Goal: Transaction & Acquisition: Purchase product/service

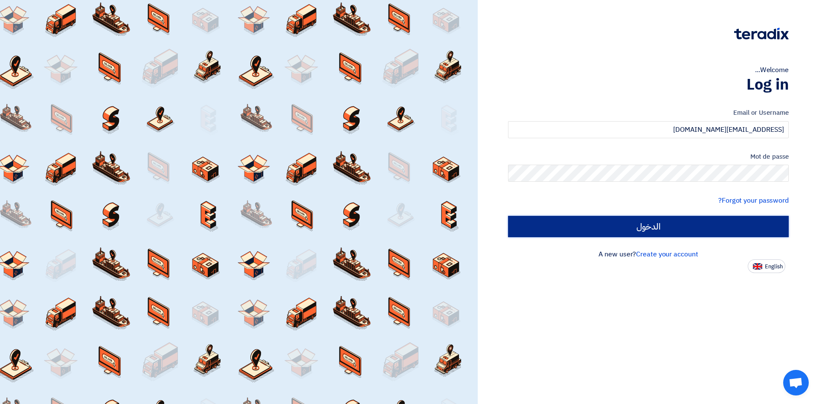
click at [661, 231] on input "الدخول" at bounding box center [648, 226] width 281 height 21
type input "Sign in"
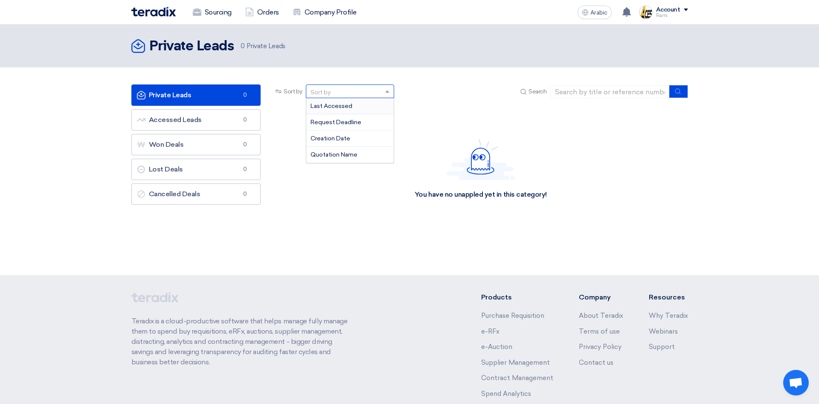
drag, startPoint x: 385, startPoint y: 93, endPoint x: 547, endPoint y: 79, distance: 162.8
click at [387, 93] on span at bounding box center [388, 91] width 11 height 9
drag, startPoint x: 662, startPoint y: 146, endPoint x: 674, endPoint y: 113, distance: 35.9
click at [663, 144] on div "You have no unappled yet in this category!" at bounding box center [481, 169] width 414 height 128
click at [674, 13] on div "Account" at bounding box center [668, 9] width 24 height 7
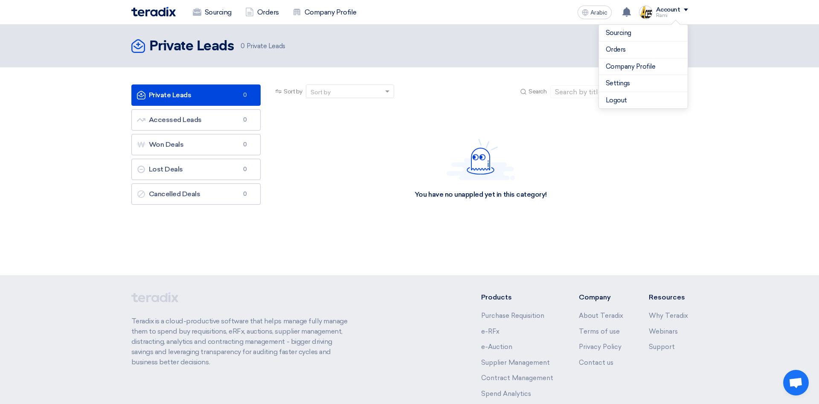
click at [682, 252] on div "Private Leads Private Leads 0 Private Leads" at bounding box center [409, 150] width 819 height 251
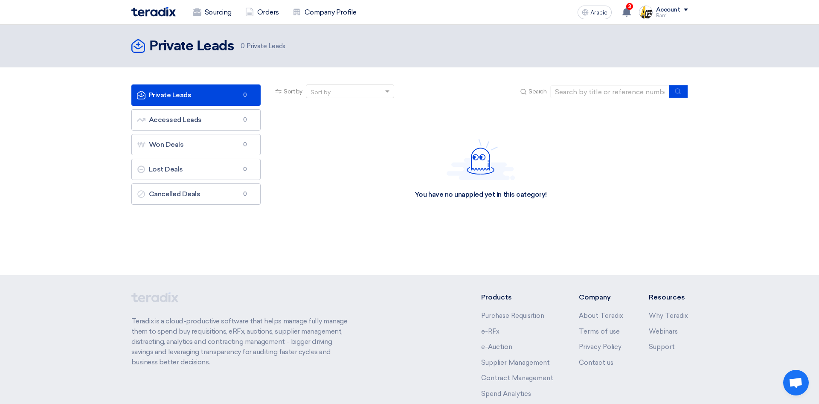
click at [397, 162] on div "You have no unappled yet in this category!" at bounding box center [481, 169] width 414 height 128
click at [684, 11] on div "Account" at bounding box center [672, 9] width 32 height 7
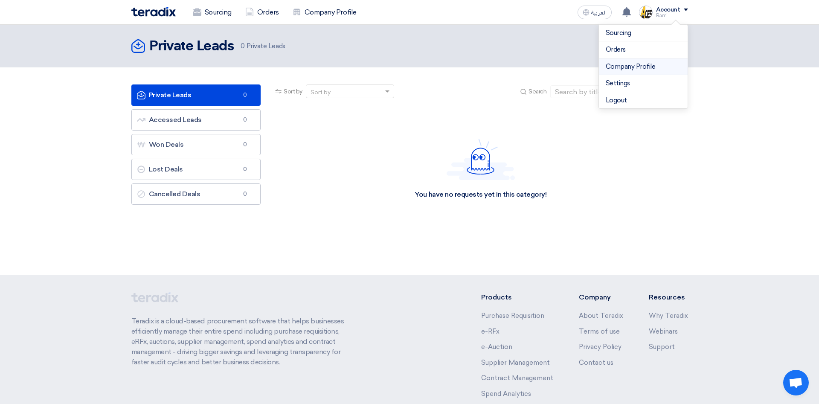
click at [630, 64] on link "Company Profile" at bounding box center [643, 67] width 75 height 10
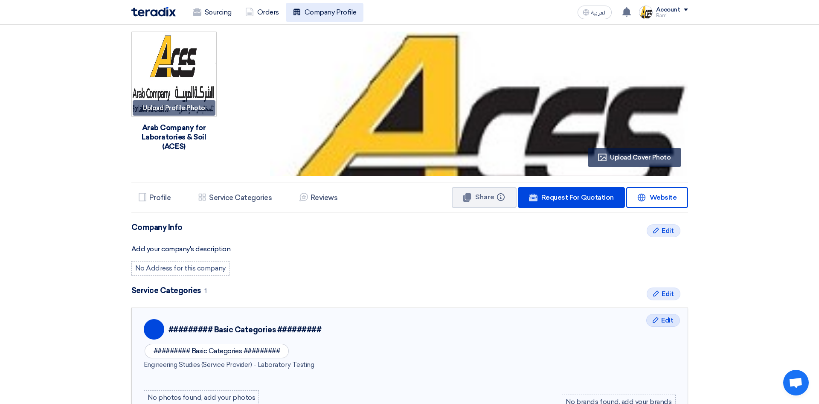
click at [337, 14] on link "Company Profile" at bounding box center [325, 12] width 78 height 19
click at [332, 15] on link "Company Profile" at bounding box center [325, 12] width 78 height 19
click at [336, 11] on link "Company Profile" at bounding box center [325, 12] width 78 height 19
click at [685, 12] on div "Account" at bounding box center [672, 9] width 32 height 7
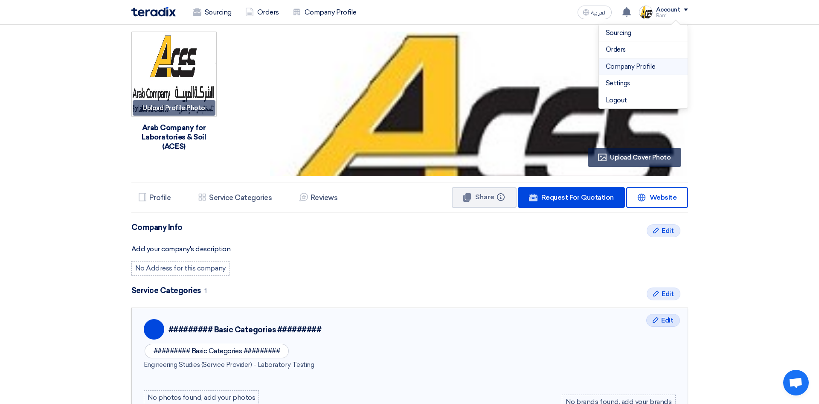
click at [642, 70] on link "Company Profile" at bounding box center [643, 67] width 75 height 10
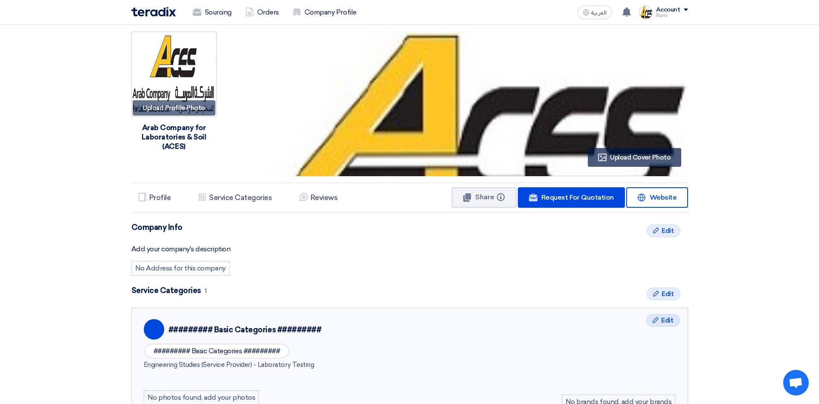
scroll to position [44, 0]
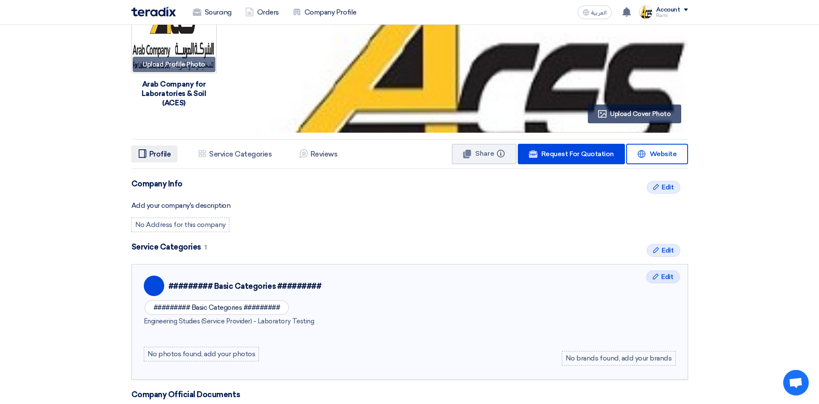
click at [161, 157] on h5 "Profile" at bounding box center [160, 154] width 22 height 9
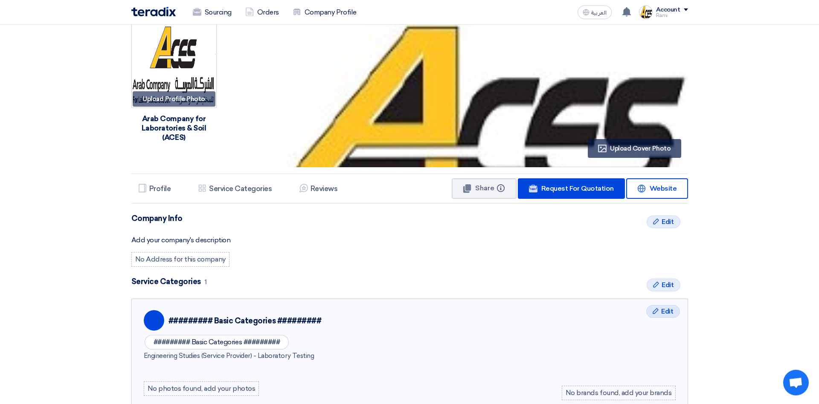
scroll to position [0, 0]
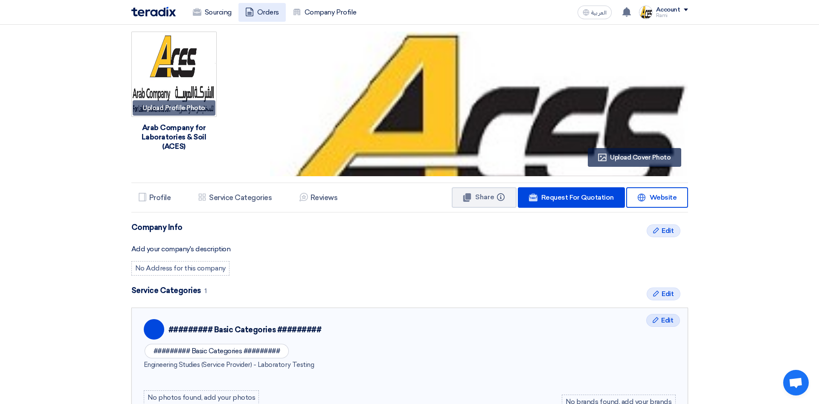
click at [271, 15] on link "Orders" at bounding box center [262, 12] width 47 height 19
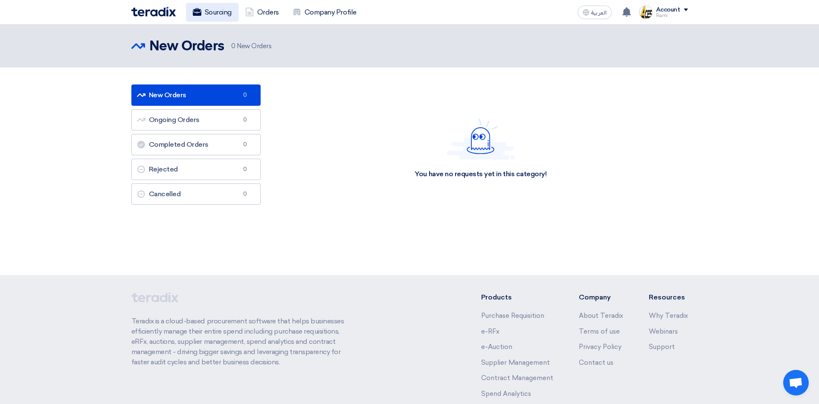
click at [216, 15] on link "Sourcing" at bounding box center [212, 12] width 52 height 19
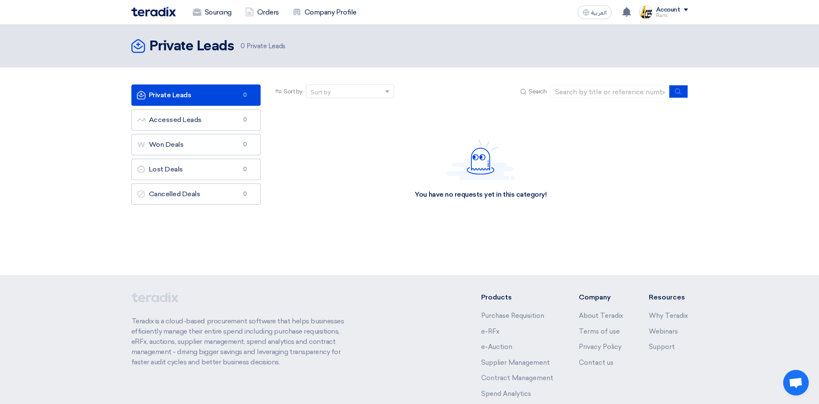
click at [167, 16] on img at bounding box center [153, 12] width 44 height 10
click at [203, 115] on link "Accessed Leads Accessed Leads 0" at bounding box center [196, 119] width 130 height 21
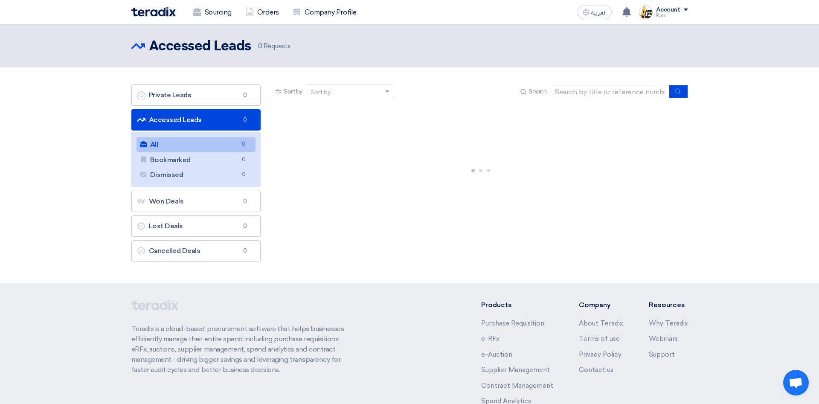
click at [293, 168] on div at bounding box center [481, 169] width 414 height 128
click at [377, 114] on div "You have no requests yet in this category!" at bounding box center [481, 169] width 414 height 128
click at [257, 13] on link "Orders" at bounding box center [262, 12] width 47 height 19
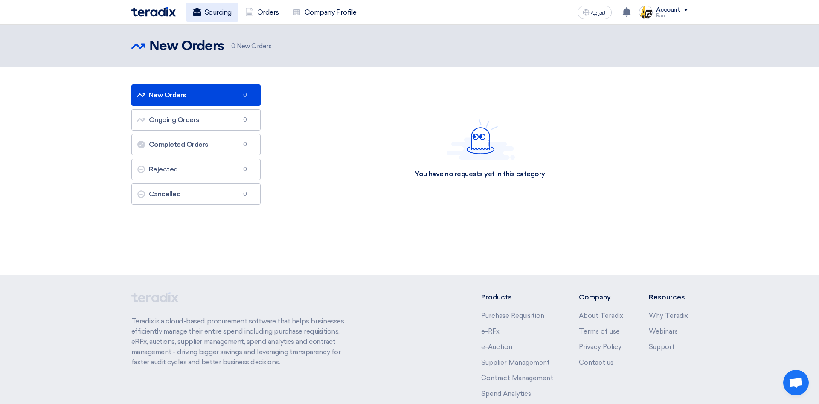
click at [217, 12] on link "Sourcing" at bounding box center [212, 12] width 52 height 19
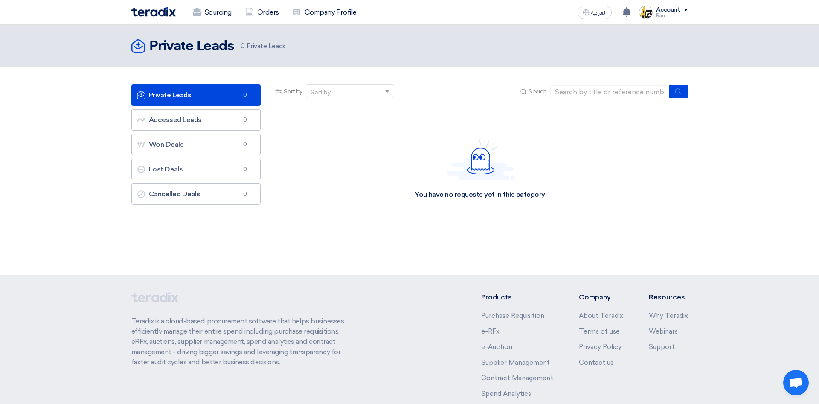
click at [684, 12] on div "Account" at bounding box center [672, 9] width 32 height 7
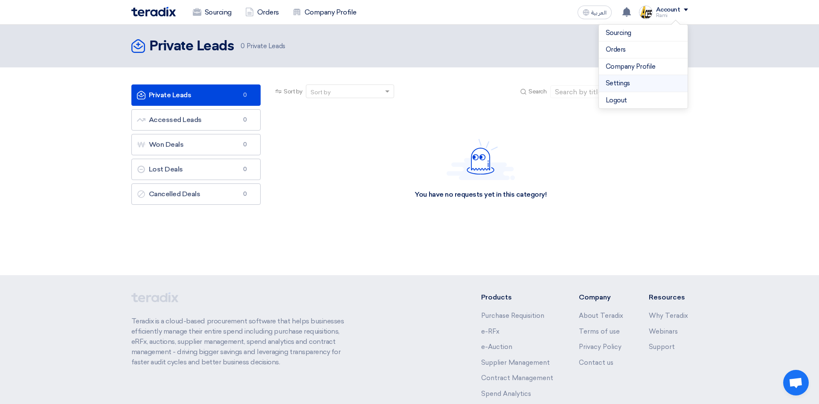
click at [625, 85] on link "Settings" at bounding box center [643, 84] width 75 height 10
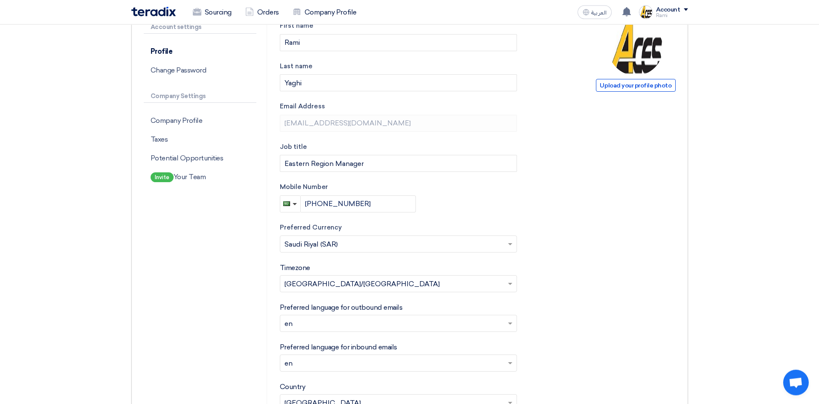
scroll to position [87, 0]
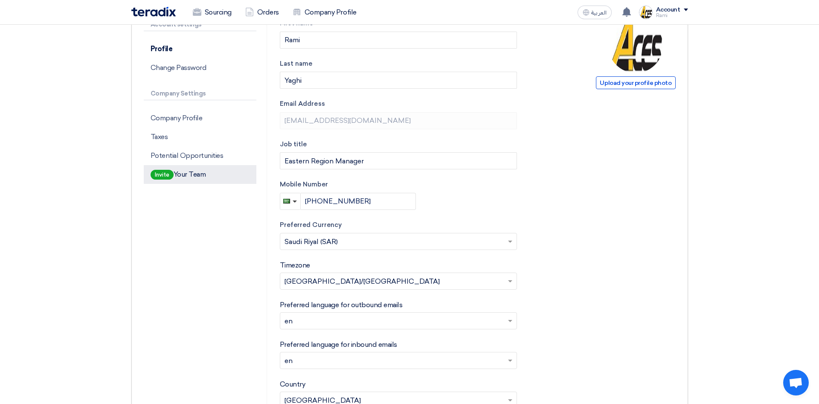
click at [168, 177] on span "Invite" at bounding box center [162, 175] width 23 height 10
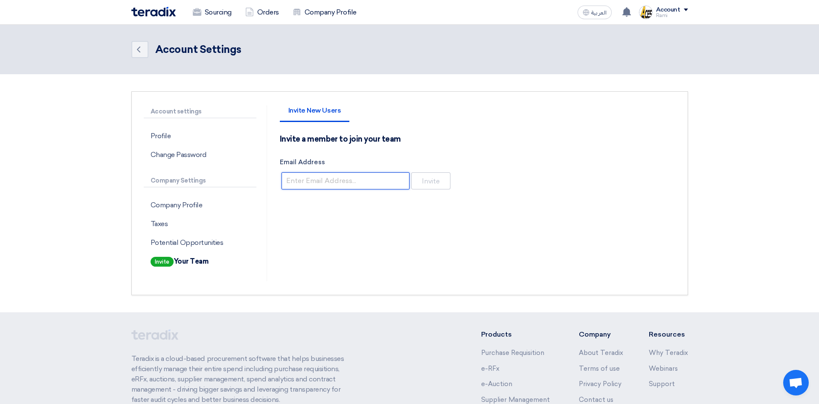
click at [347, 182] on input "Email Address" at bounding box center [346, 180] width 128 height 17
click at [194, 237] on p "Potential Opportunities" at bounding box center [200, 242] width 113 height 19
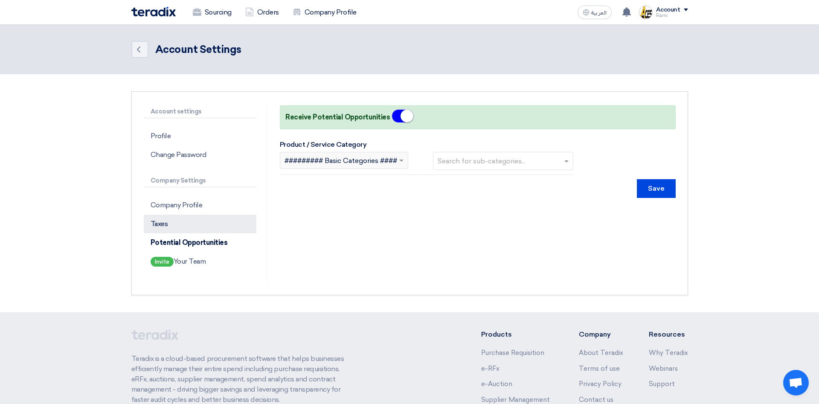
click at [169, 223] on p "Taxes" at bounding box center [200, 224] width 113 height 19
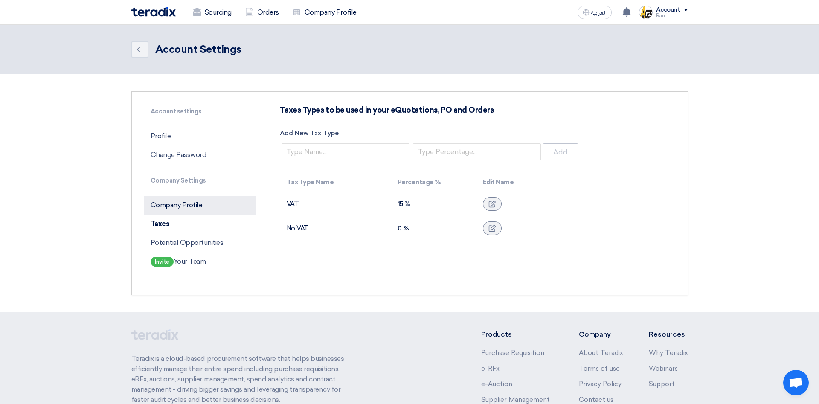
click at [188, 208] on p "Company Profile" at bounding box center [200, 205] width 113 height 19
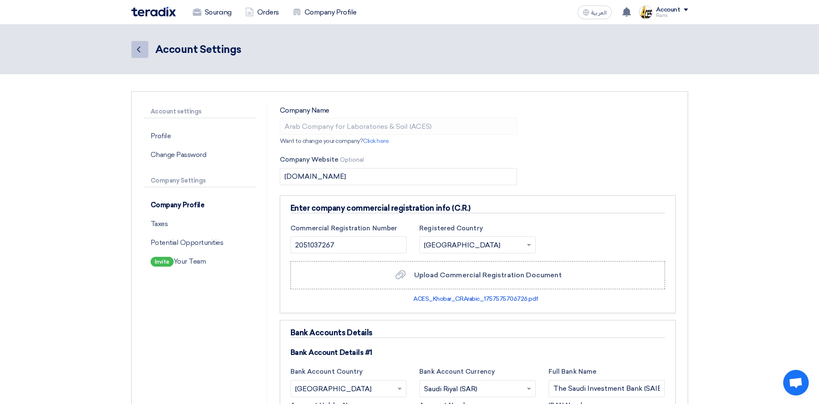
click at [144, 54] on link "Back" at bounding box center [139, 49] width 17 height 17
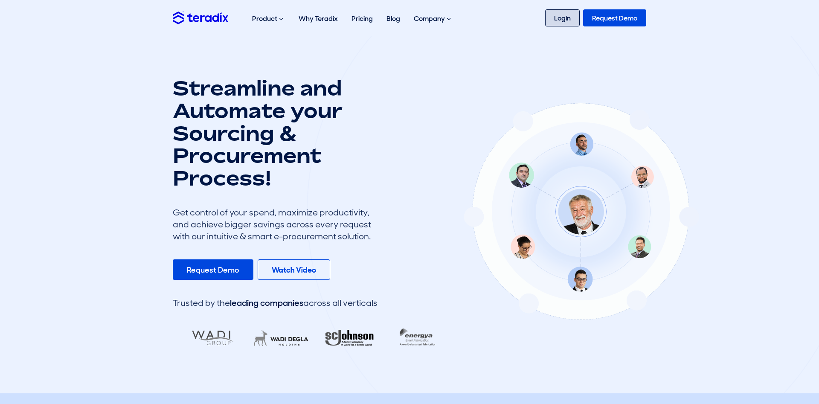
click at [563, 18] on link "Login" at bounding box center [562, 17] width 35 height 17
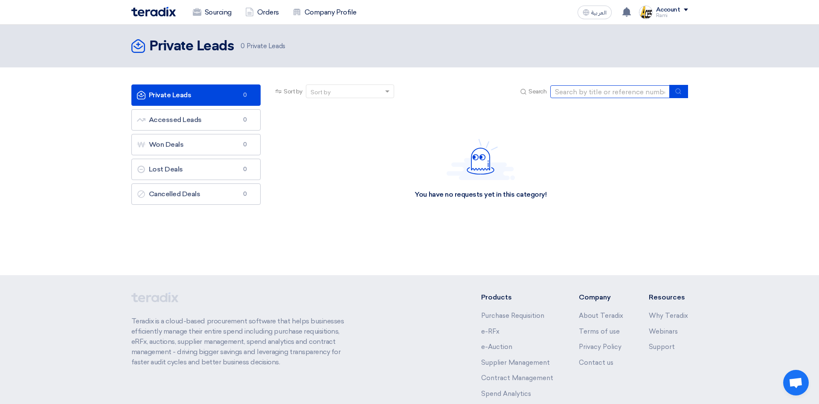
click at [658, 93] on input at bounding box center [610, 91] width 119 height 13
click at [683, 96] on button "submit" at bounding box center [679, 91] width 19 height 13
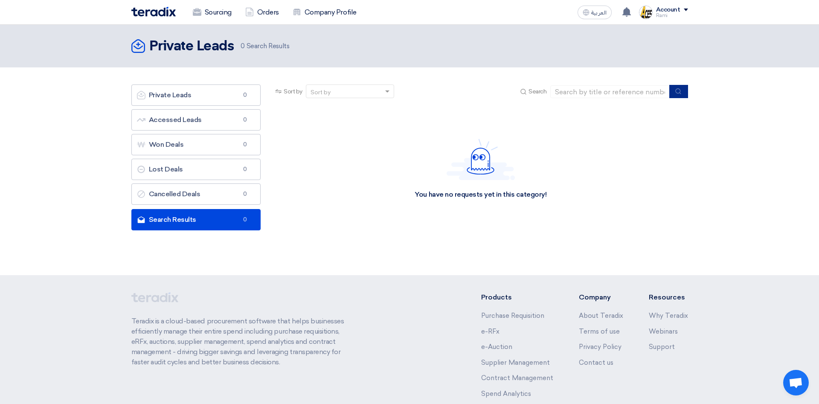
click at [682, 94] on button "submit" at bounding box center [679, 91] width 19 height 13
click at [636, 152] on div "You have no requests yet in this category!" at bounding box center [481, 169] width 414 height 128
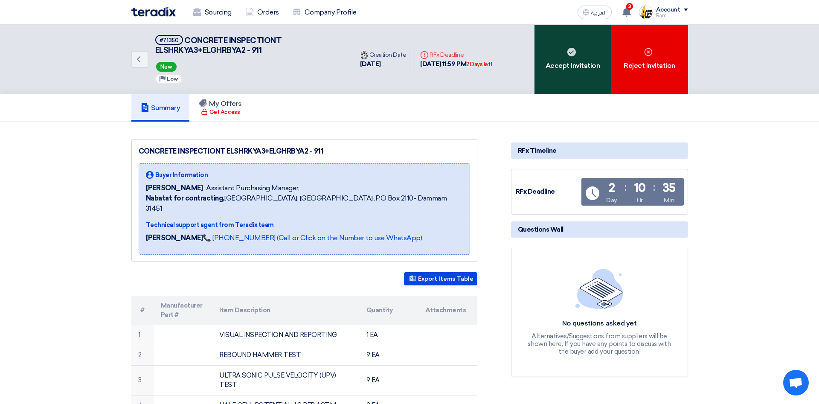
click at [571, 55] on use at bounding box center [572, 52] width 9 height 9
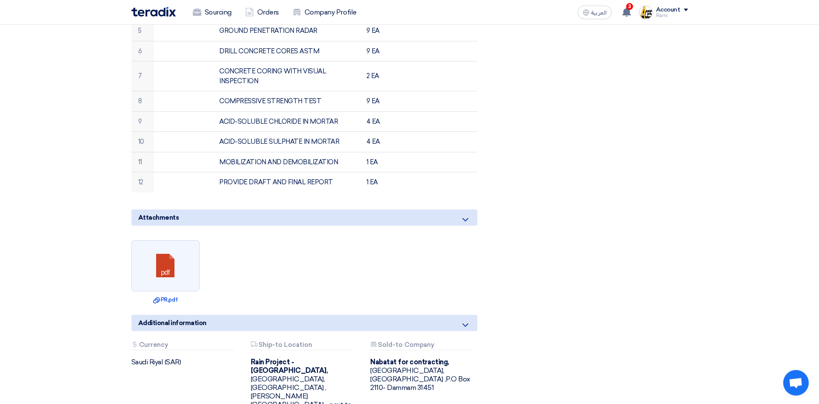
scroll to position [392, 0]
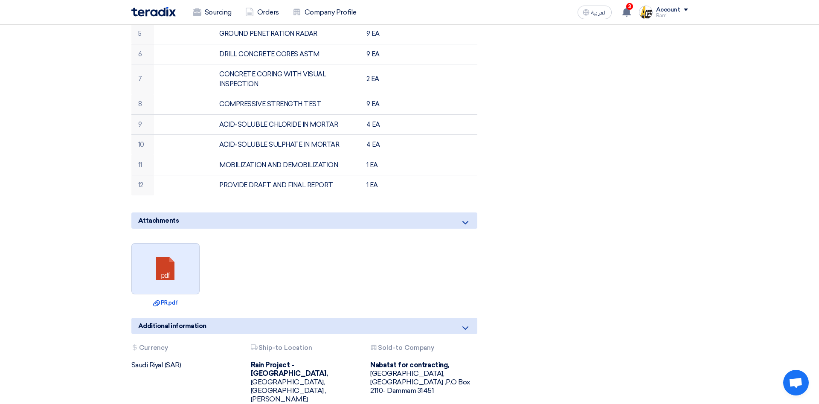
click at [165, 263] on link at bounding box center [166, 269] width 68 height 51
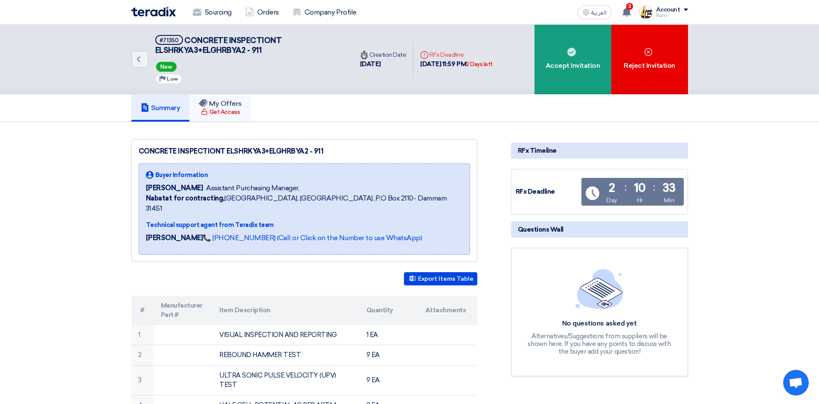
click at [228, 109] on div "Get Access" at bounding box center [220, 112] width 39 height 9
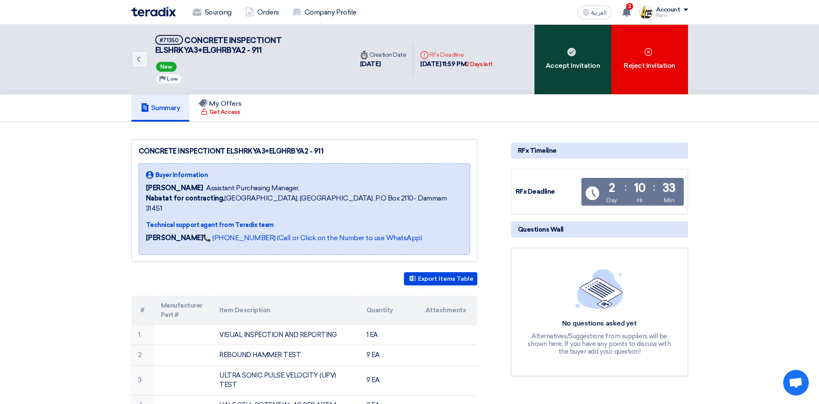
click at [569, 67] on div "Accept Invitation" at bounding box center [573, 60] width 77 height 70
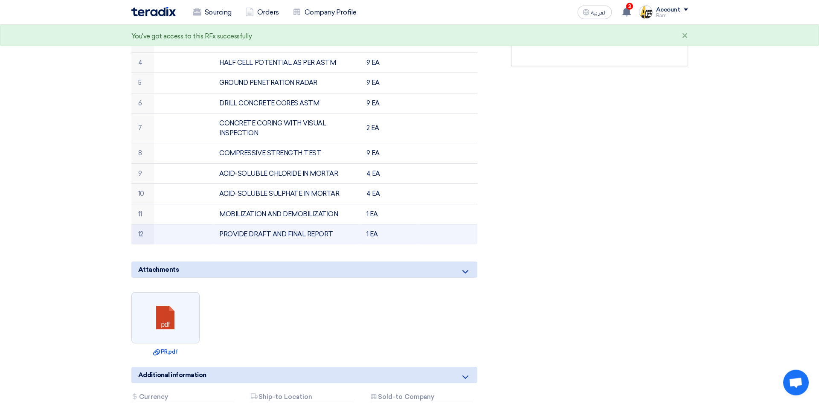
scroll to position [392, 0]
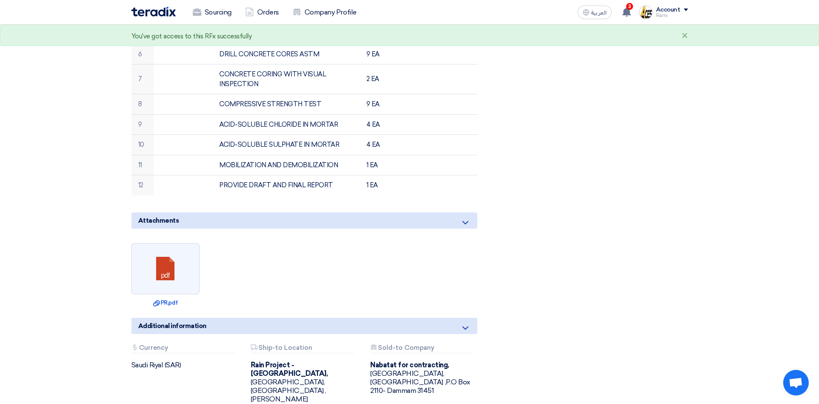
click at [464, 218] on icon at bounding box center [465, 223] width 10 height 10
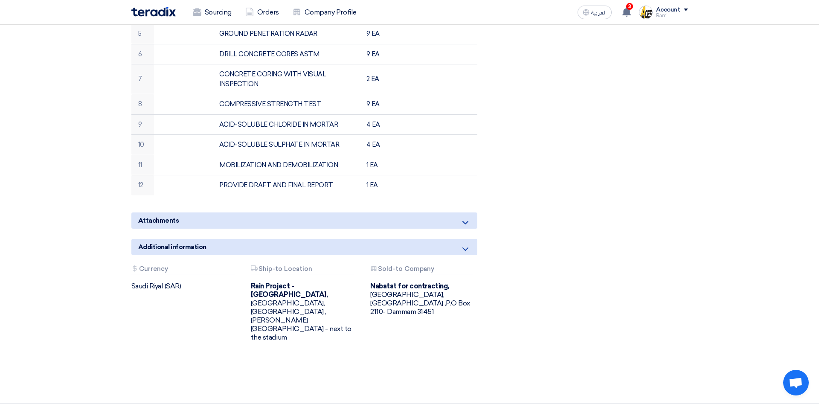
click at [464, 218] on icon at bounding box center [465, 223] width 10 height 10
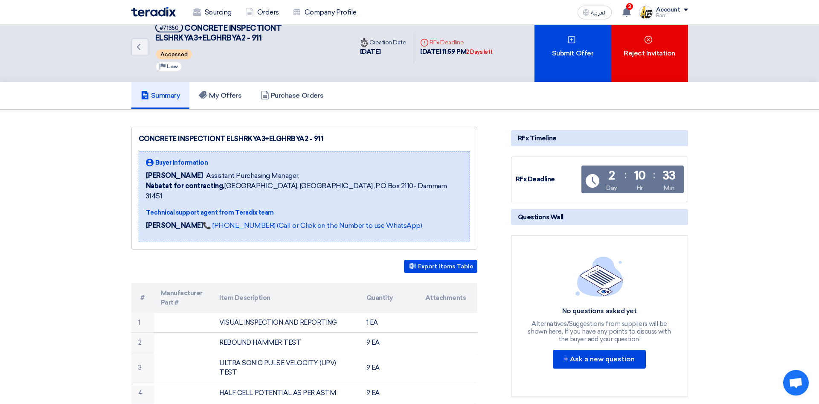
scroll to position [0, 0]
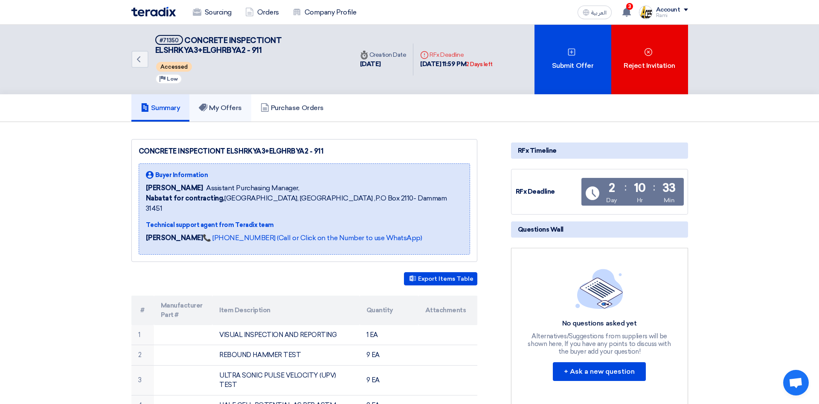
click at [224, 102] on link "My Offers" at bounding box center [220, 107] width 62 height 27
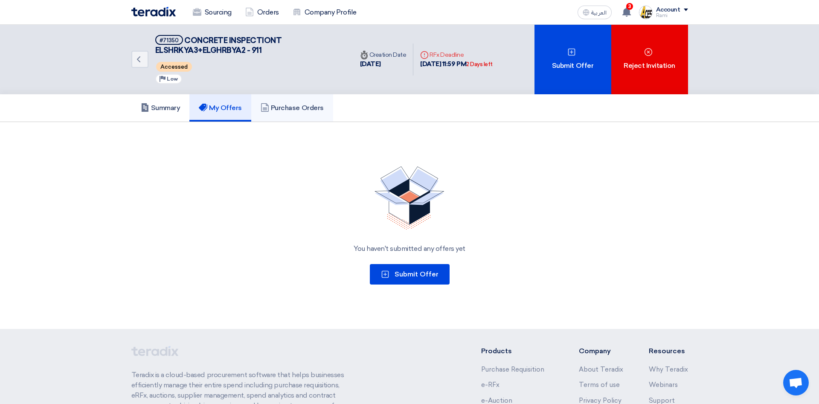
click at [295, 108] on h5 "Purchase Orders" at bounding box center [292, 108] width 63 height 9
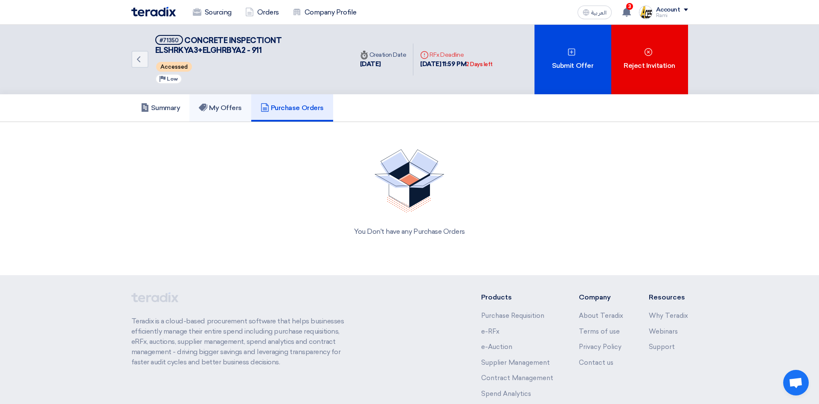
click at [232, 107] on h5 "My Offers" at bounding box center [220, 108] width 43 height 9
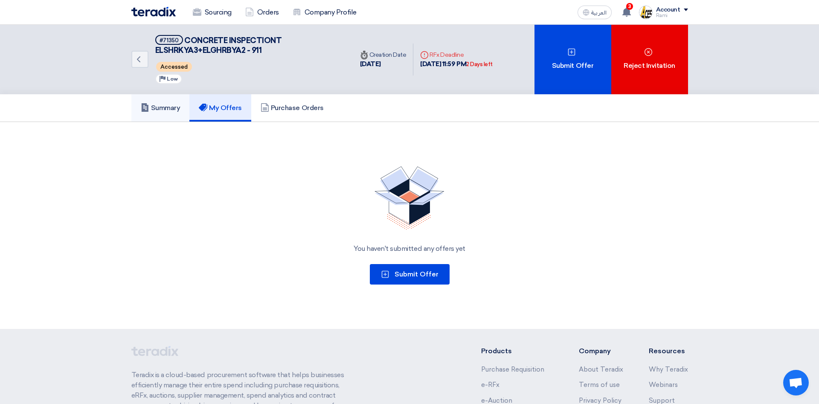
click at [168, 105] on h5 "Summary" at bounding box center [161, 108] width 40 height 9
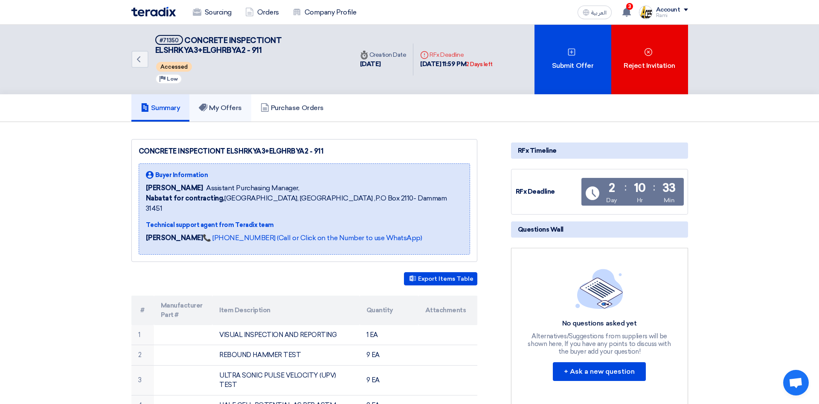
click at [214, 105] on h5 "My Offers" at bounding box center [220, 108] width 43 height 9
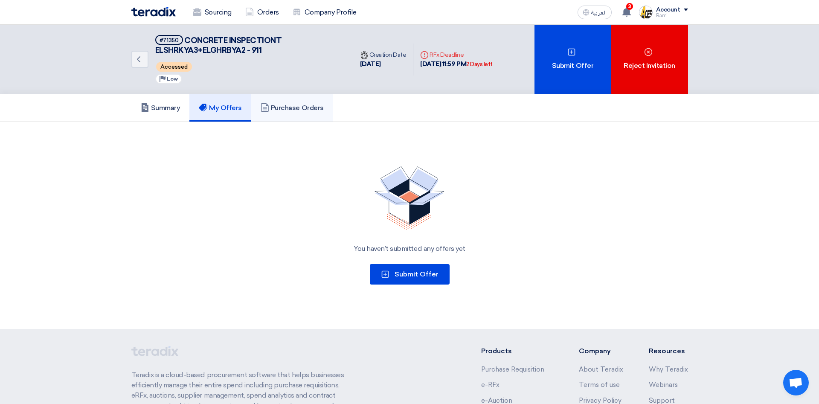
click at [302, 108] on h5 "Purchase Orders" at bounding box center [292, 108] width 63 height 9
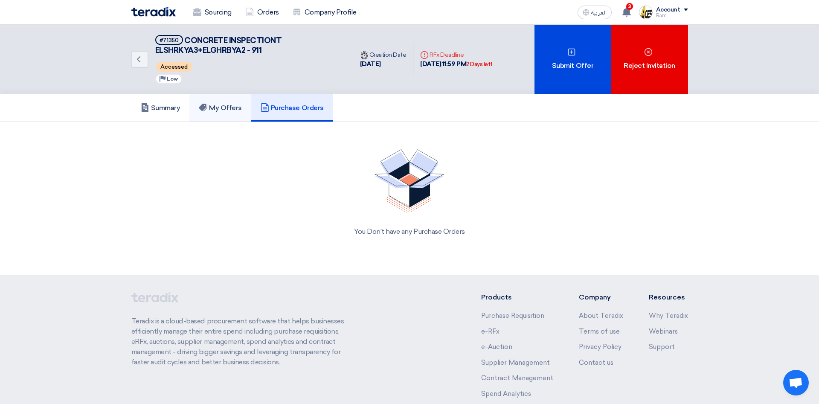
click at [227, 108] on h5 "My Offers" at bounding box center [220, 108] width 43 height 9
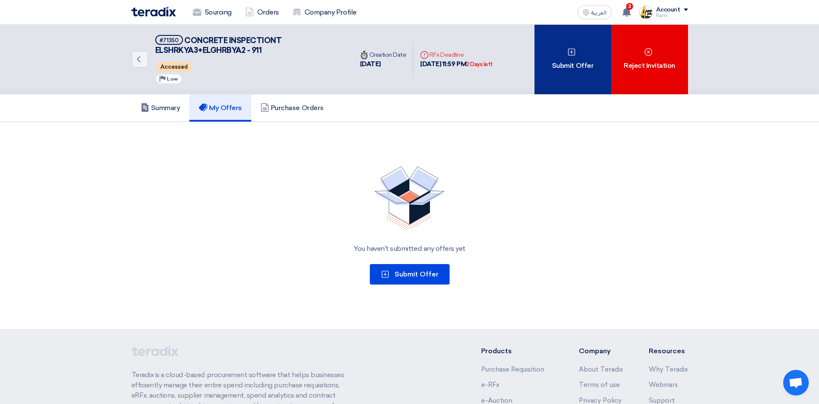
click at [578, 64] on div "Submit Offer" at bounding box center [573, 60] width 77 height 70
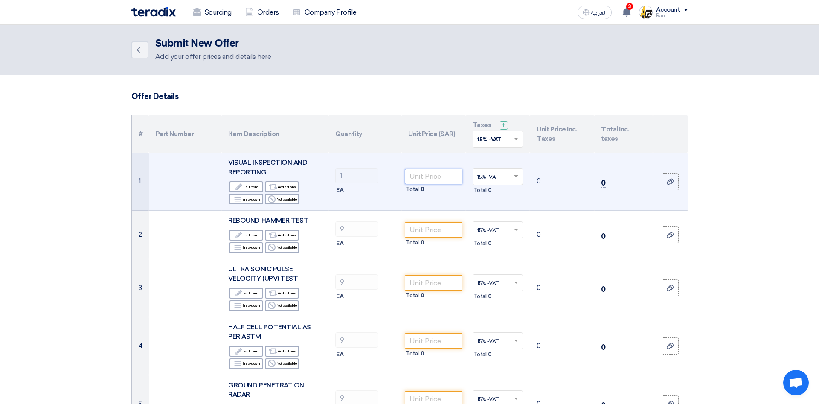
click at [424, 172] on input "number" at bounding box center [434, 176] width 58 height 15
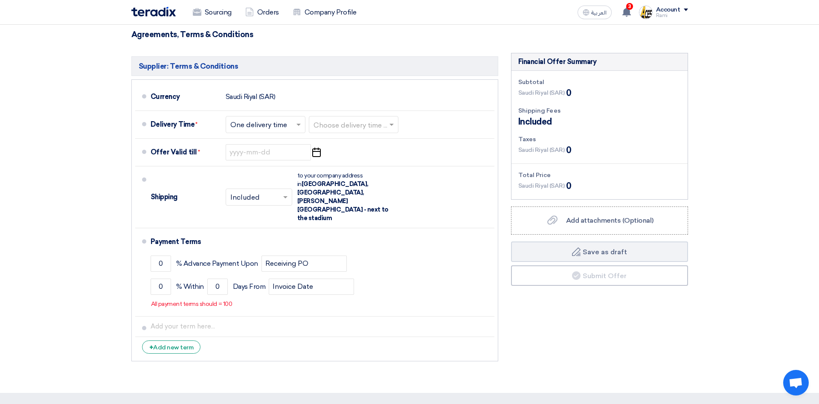
scroll to position [806, 0]
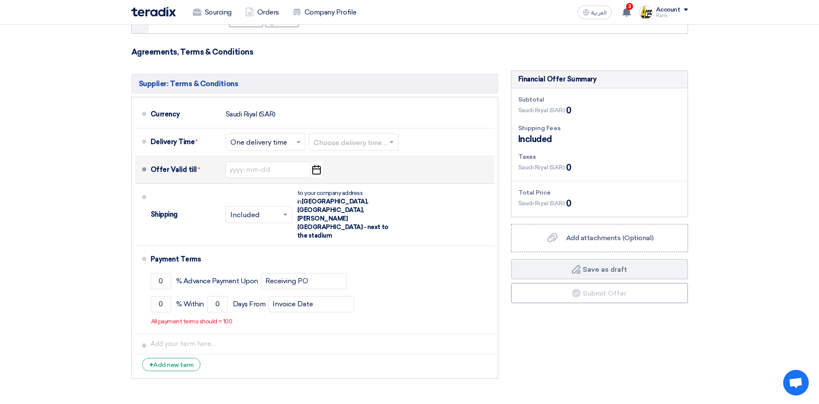
click at [317, 172] on icon "Pick a date" at bounding box center [317, 169] width 12 height 15
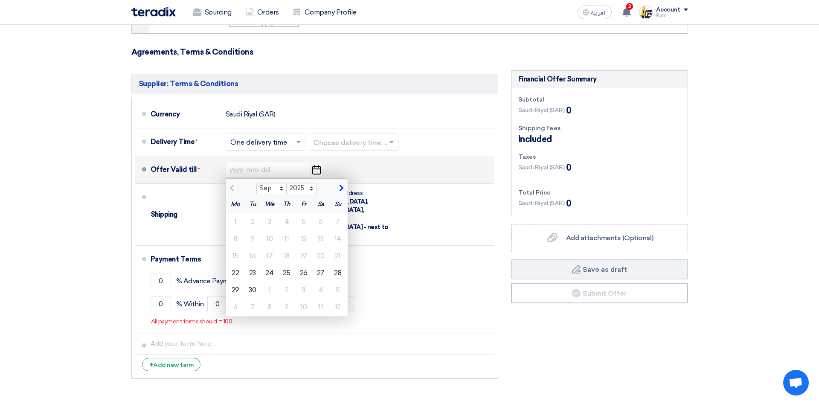
click at [342, 189] on span "button" at bounding box center [340, 188] width 5 height 8
select select "12"
click at [237, 271] on div "22" at bounding box center [235, 273] width 17 height 17
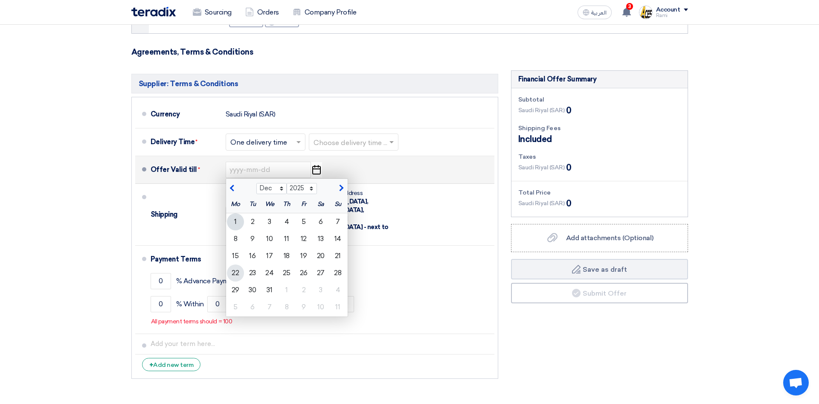
type input "12/22/2025"
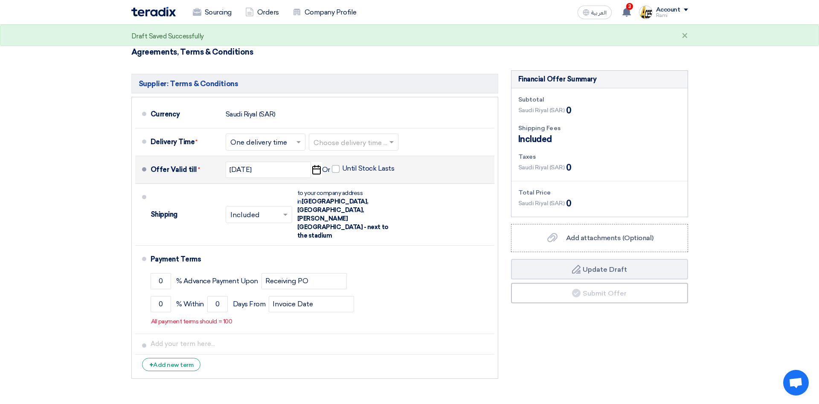
click at [313, 172] on use "button" at bounding box center [316, 169] width 9 height 9
select select "12"
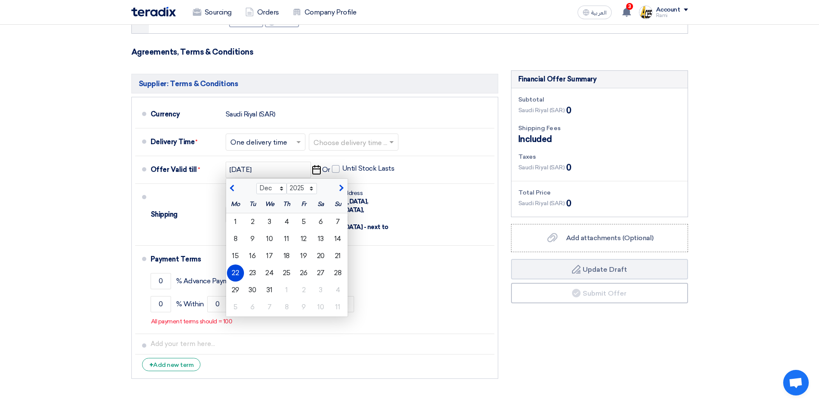
click at [539, 337] on div "Financial Offer Summary Subtotal Saudi Riyal (SAR) 0 Shipping Fees" at bounding box center [600, 226] width 190 height 313
click at [192, 176] on div "Offer Valid till *" at bounding box center [185, 170] width 68 height 20
click at [333, 86] on h5 "Supplier: Terms & Conditions" at bounding box center [314, 84] width 367 height 20
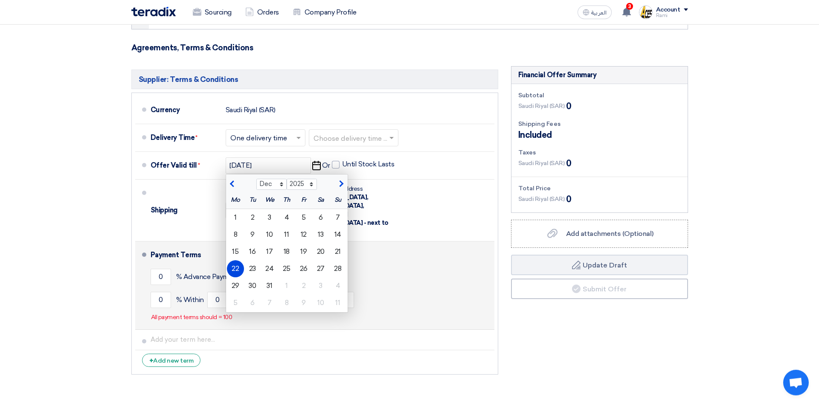
scroll to position [937, 0]
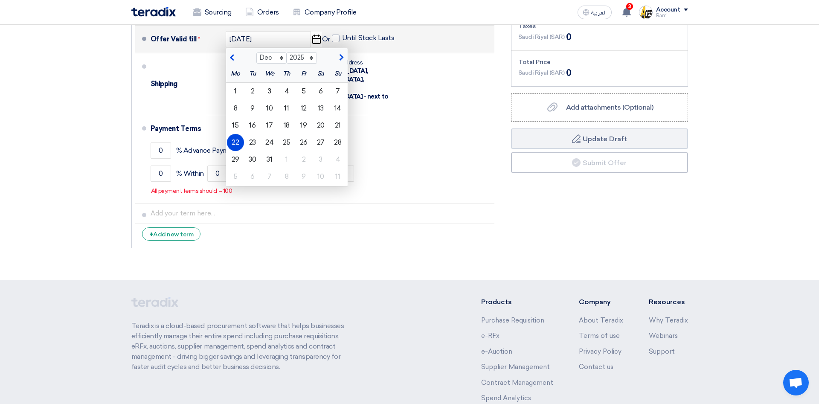
click at [233, 142] on div "22" at bounding box center [235, 142] width 17 height 17
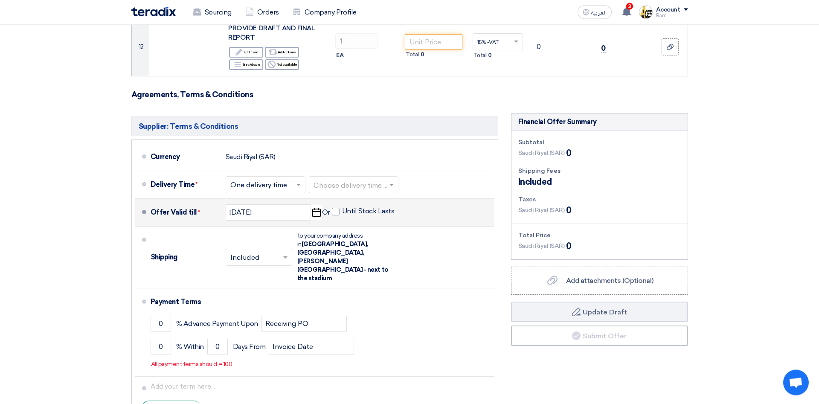
scroll to position [763, 0]
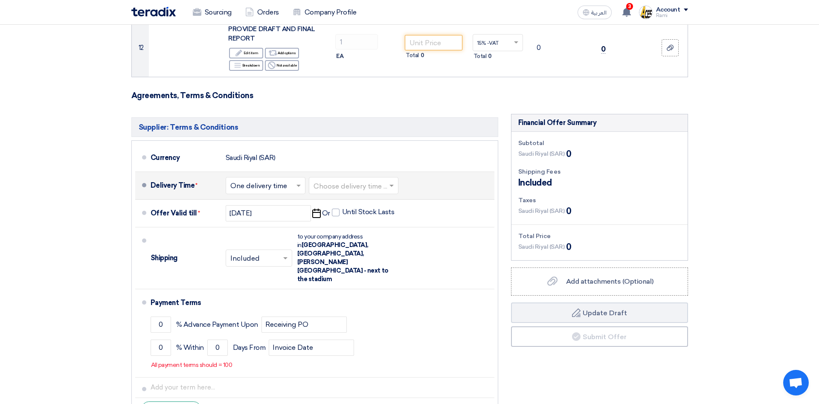
click at [296, 188] on span at bounding box center [299, 185] width 11 height 9
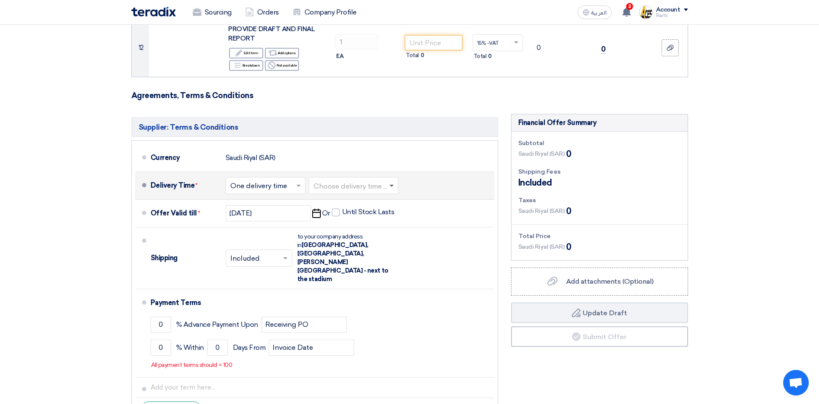
click at [393, 187] on span at bounding box center [392, 186] width 4 height 3
click at [376, 96] on h3 "Agreements, Terms & Conditions" at bounding box center [409, 95] width 557 height 9
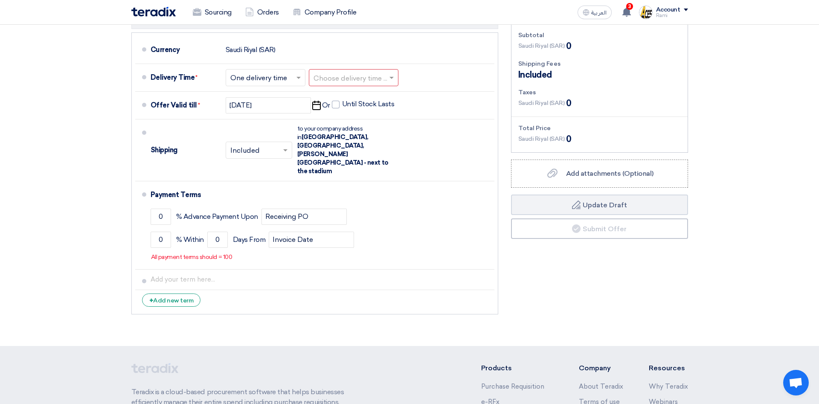
scroll to position [784, 0]
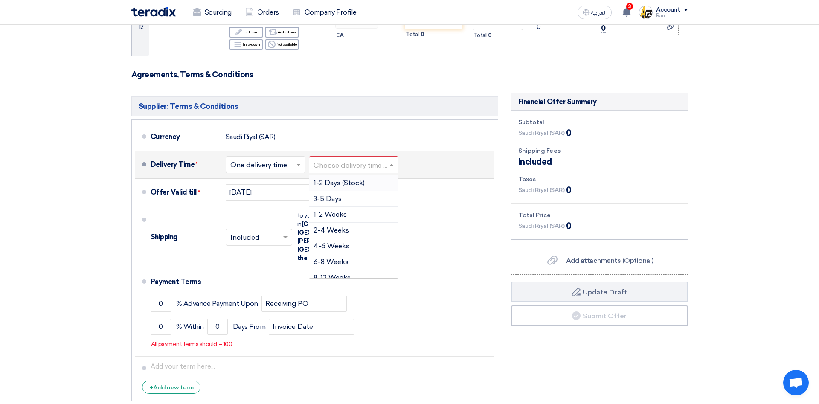
click at [391, 165] on span at bounding box center [393, 164] width 11 height 9
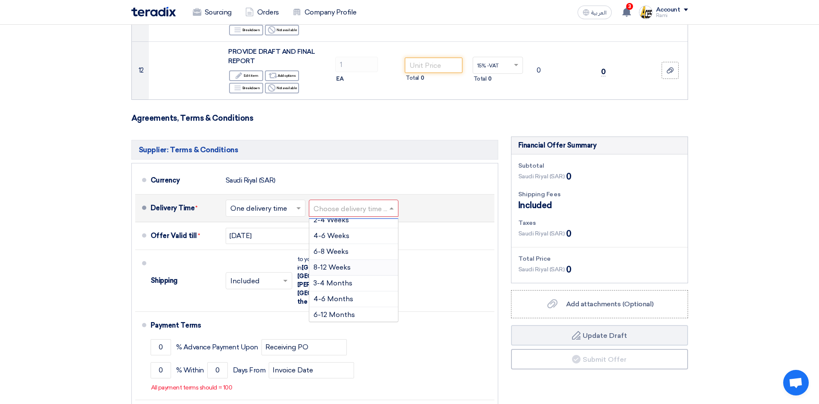
scroll to position [71, 0]
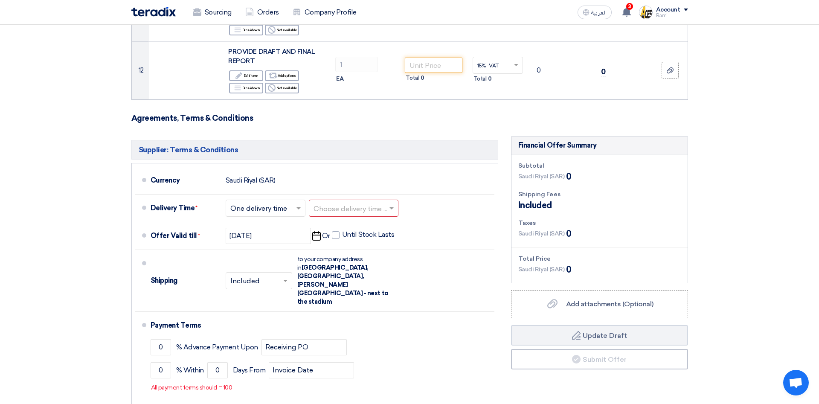
click at [452, 166] on ul "Currency Saudi Riyal (SAR) Delivery Time * Choose delivery time ... × One deliv…" at bounding box center [314, 304] width 367 height 282
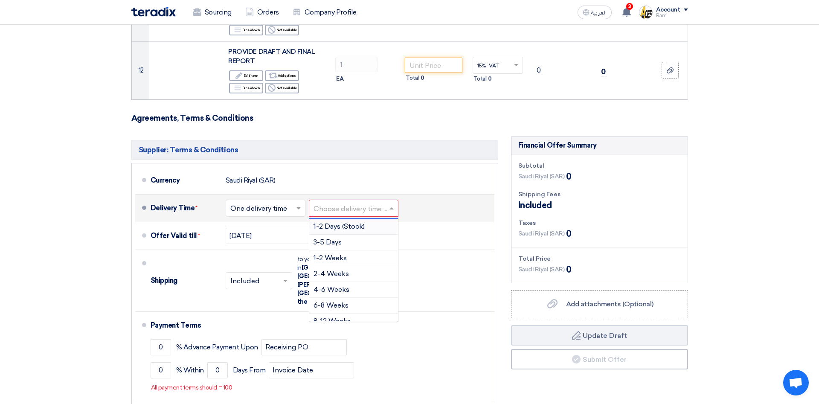
click at [397, 211] on span at bounding box center [393, 208] width 11 height 9
click at [340, 272] on span "2-4 Weeks" at bounding box center [331, 274] width 35 height 8
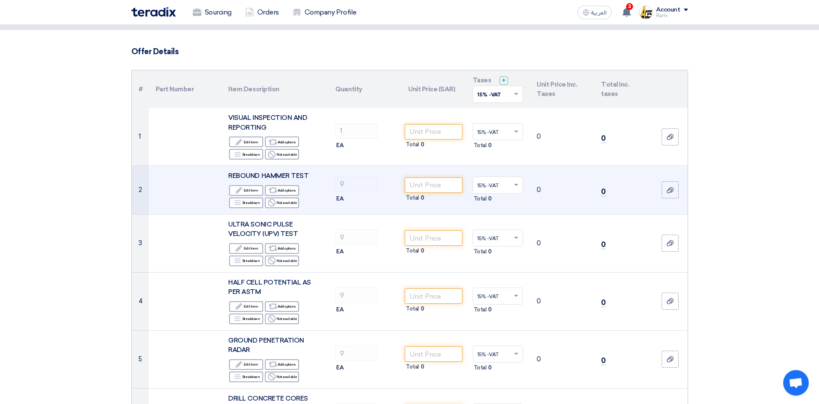
scroll to position [0, 0]
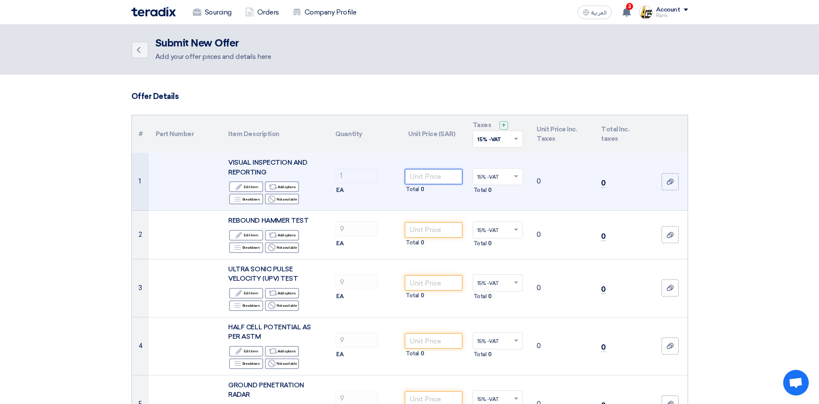
click at [425, 173] on input "number" at bounding box center [434, 176] width 58 height 15
click at [430, 177] on input "number" at bounding box center [434, 176] width 58 height 15
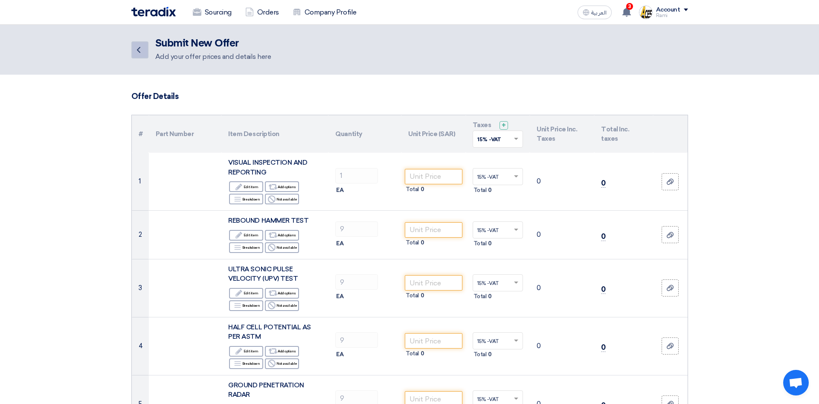
click at [137, 49] on icon "Back" at bounding box center [139, 50] width 10 height 10
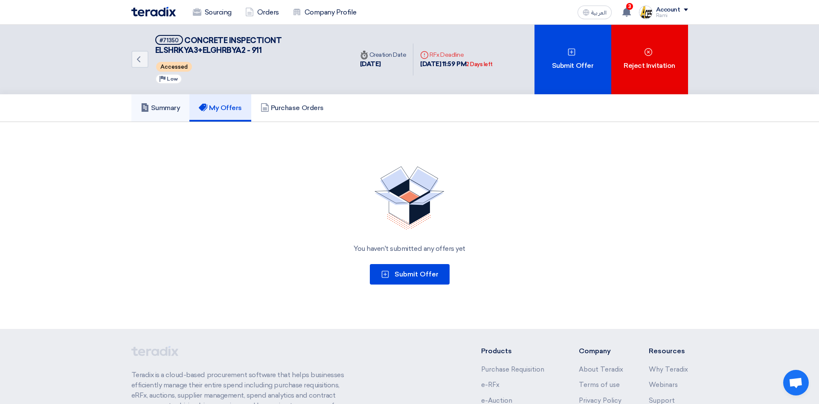
click at [155, 105] on h5 "Summary" at bounding box center [161, 108] width 40 height 9
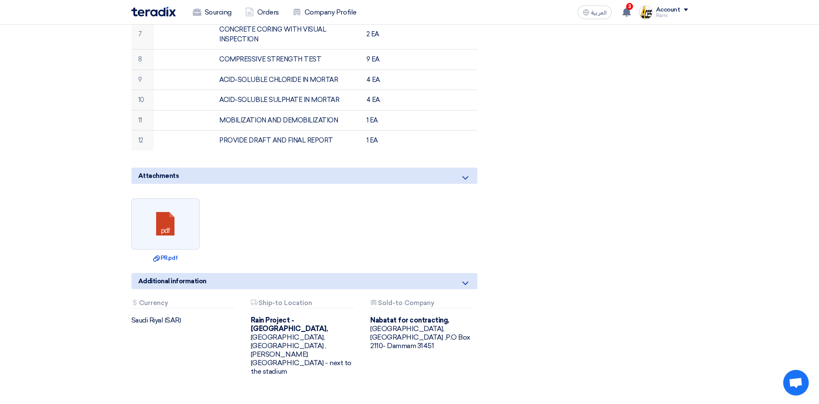
scroll to position [566, 0]
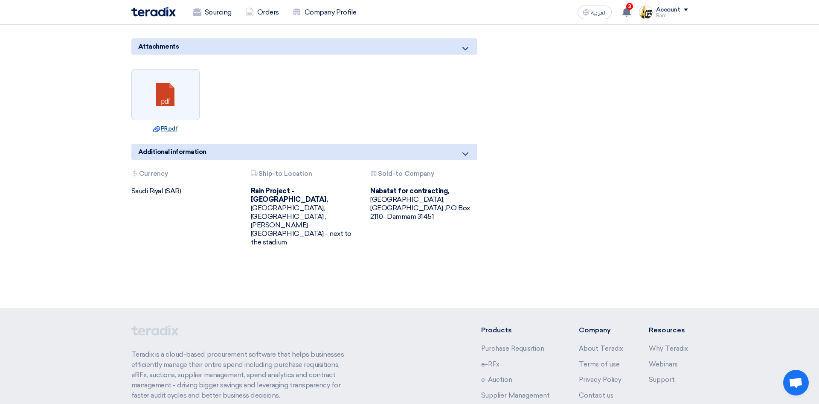
click at [166, 125] on link "Download file PR.pdf" at bounding box center [165, 129] width 63 height 9
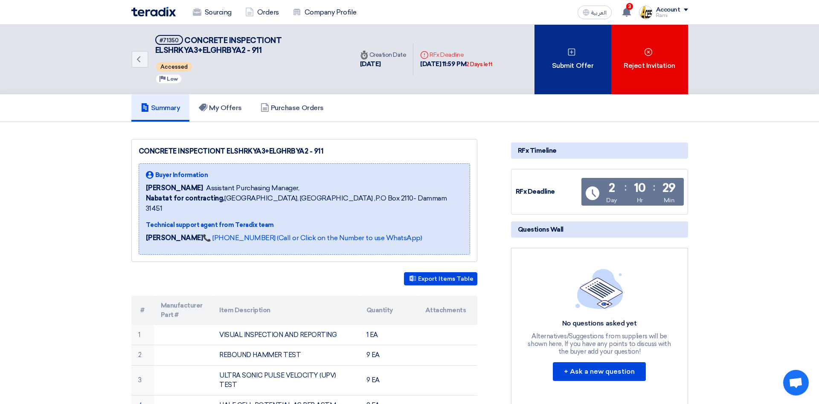
click at [568, 61] on div "Submit Offer" at bounding box center [573, 60] width 77 height 70
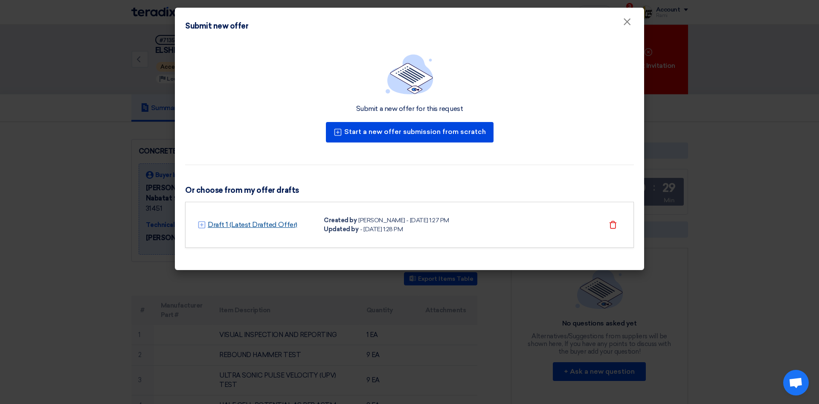
click at [233, 224] on link "Draft 1 (Latest Drafted Offer)" at bounding box center [253, 225] width 90 height 10
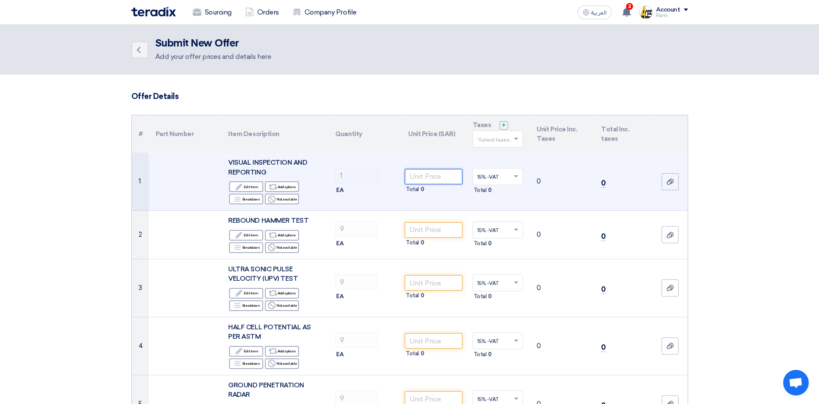
click at [431, 179] on input "number" at bounding box center [434, 176] width 58 height 15
type input "1500"
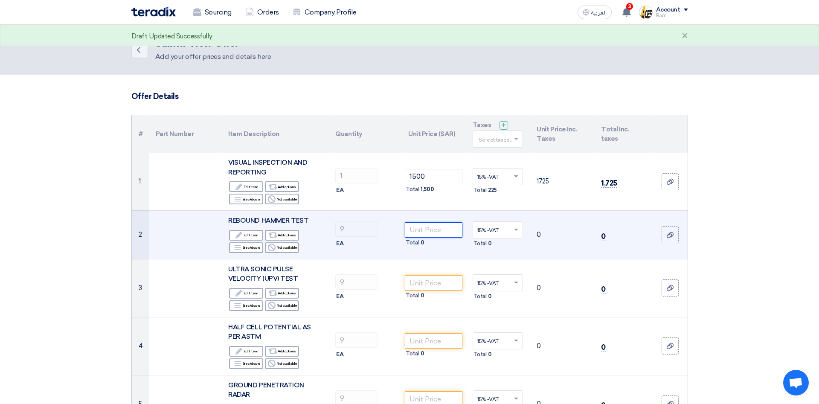
click at [440, 233] on input "number" at bounding box center [434, 229] width 58 height 15
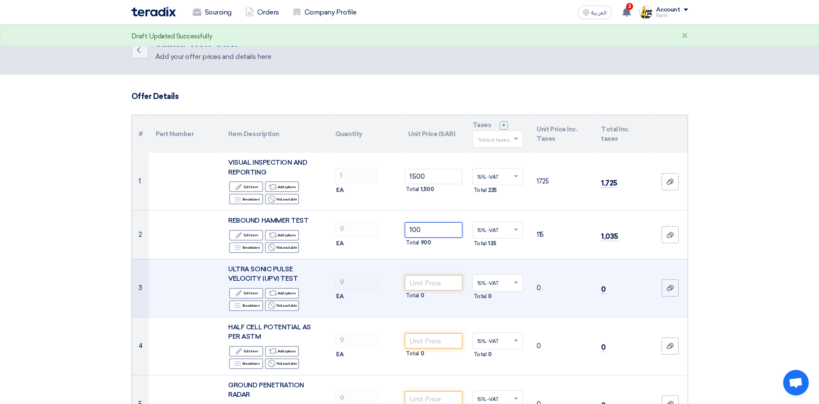
type input "100"
click at [433, 287] on input "number" at bounding box center [434, 282] width 58 height 15
drag, startPoint x: 420, startPoint y: 285, endPoint x: 387, endPoint y: 281, distance: 34.0
click at [405, 281] on input "9" at bounding box center [434, 282] width 58 height 15
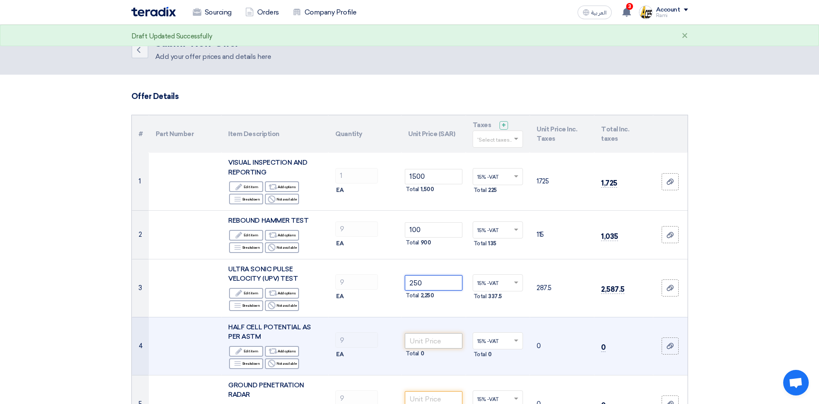
type input "250"
click at [451, 340] on input "number" at bounding box center [434, 340] width 58 height 15
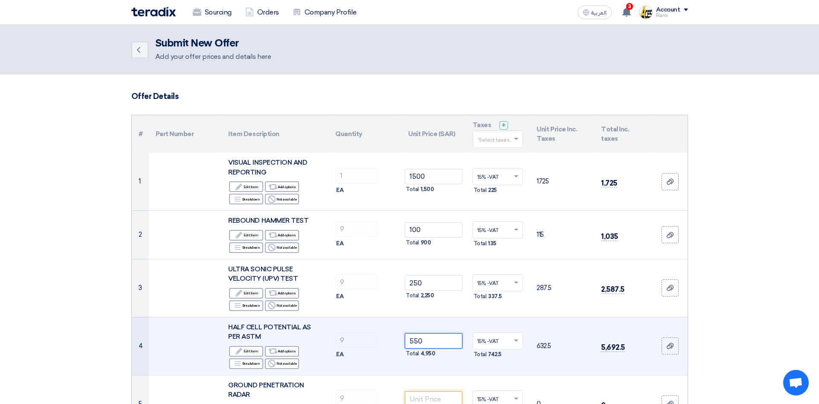
type input "550"
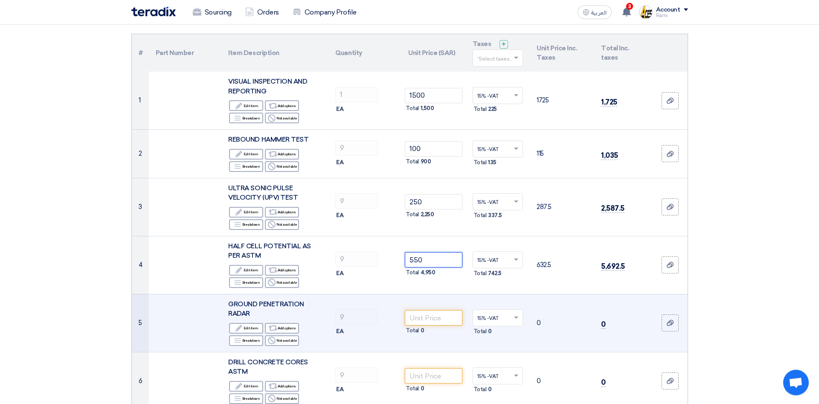
scroll to position [87, 0]
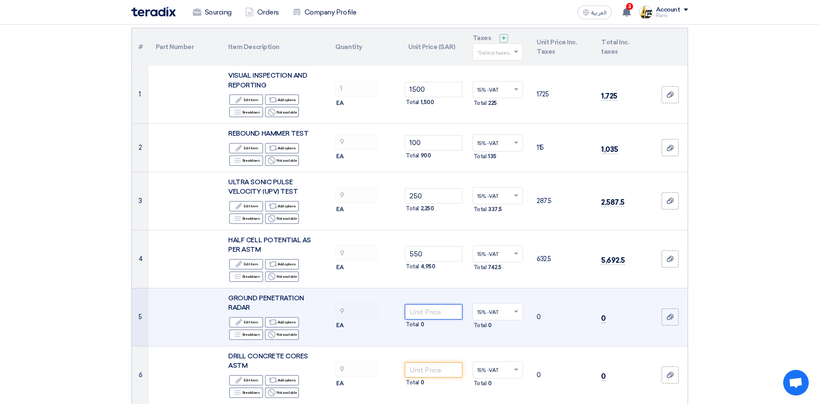
click at [442, 311] on input "number" at bounding box center [434, 311] width 58 height 15
type input "350"
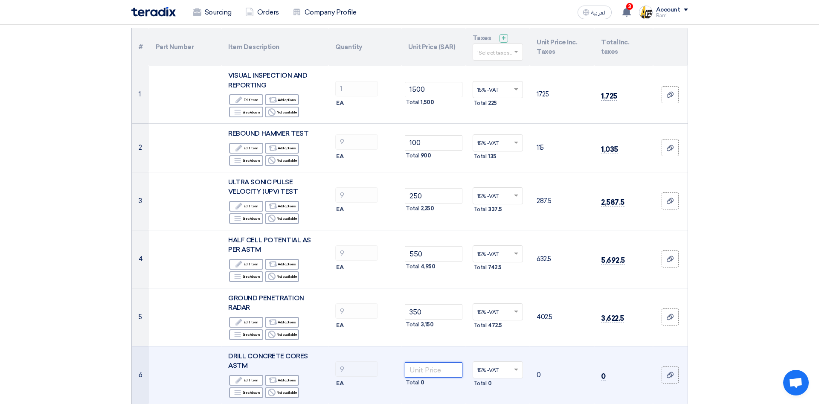
click at [445, 370] on input "number" at bounding box center [434, 369] width 58 height 15
type input "400"
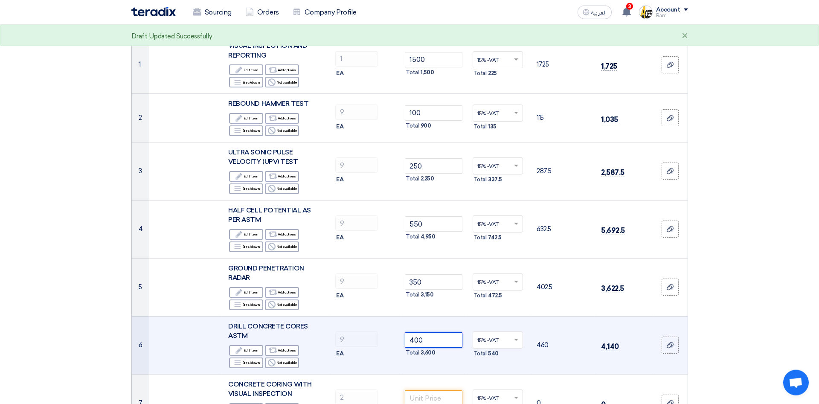
scroll to position [131, 0]
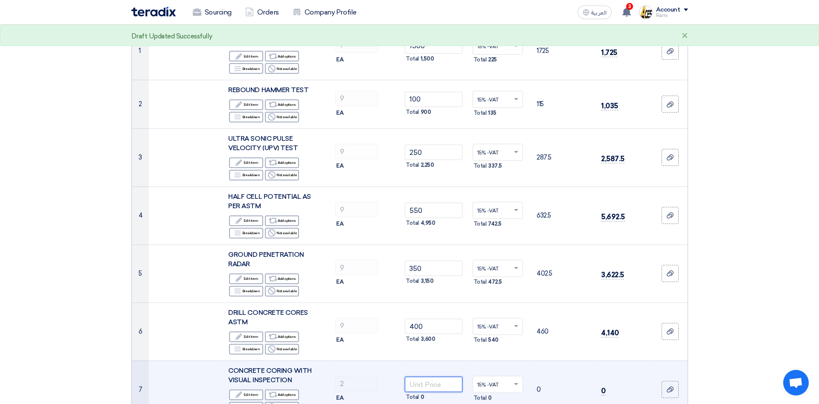
click at [432, 385] on input "number" at bounding box center [434, 384] width 58 height 15
type input "1250"
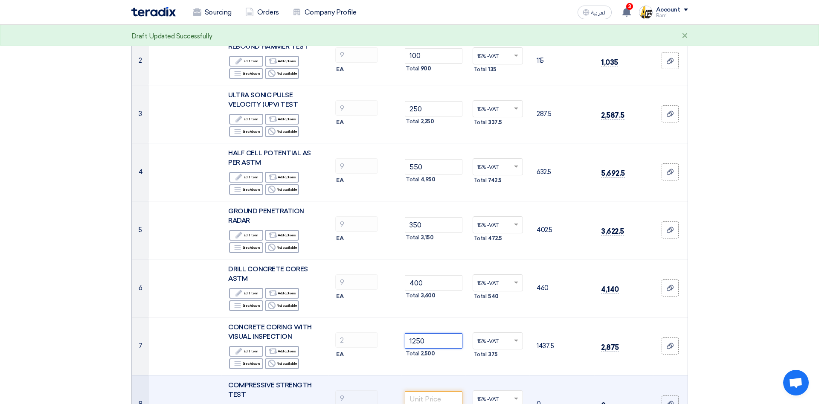
scroll to position [218, 0]
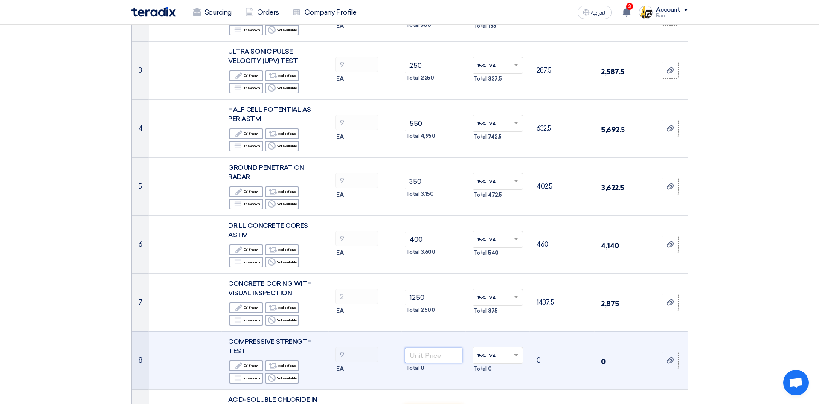
click at [427, 362] on input "number" at bounding box center [434, 355] width 58 height 15
type input "100"
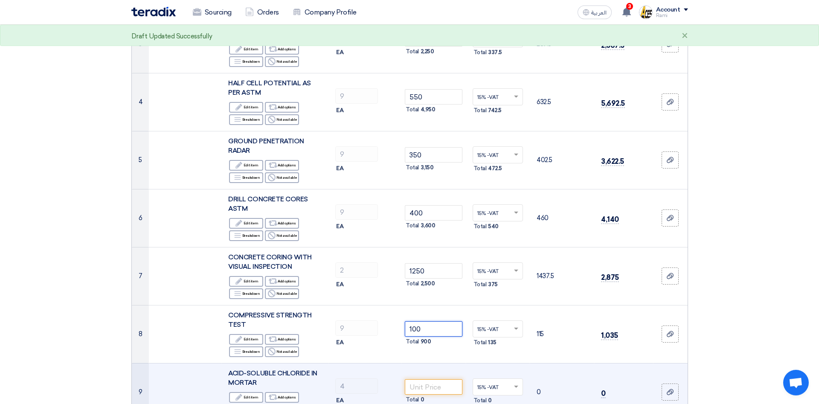
scroll to position [261, 0]
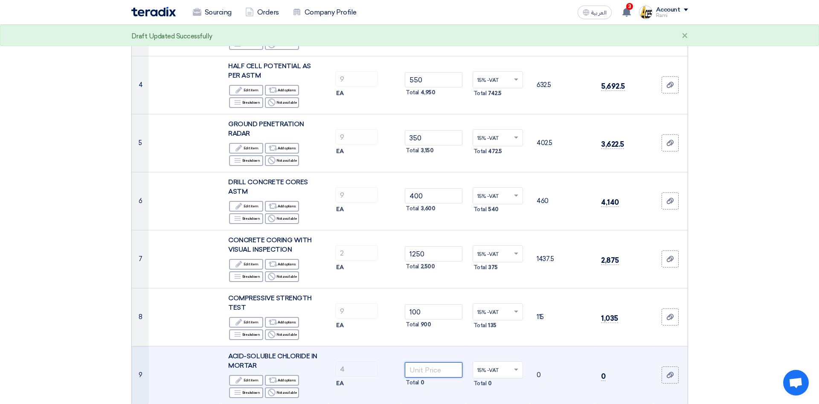
click at [428, 367] on input "number" at bounding box center [434, 369] width 58 height 15
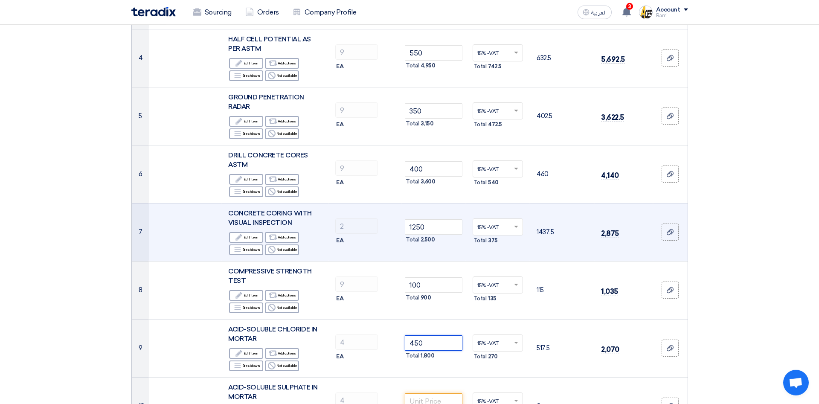
scroll to position [348, 0]
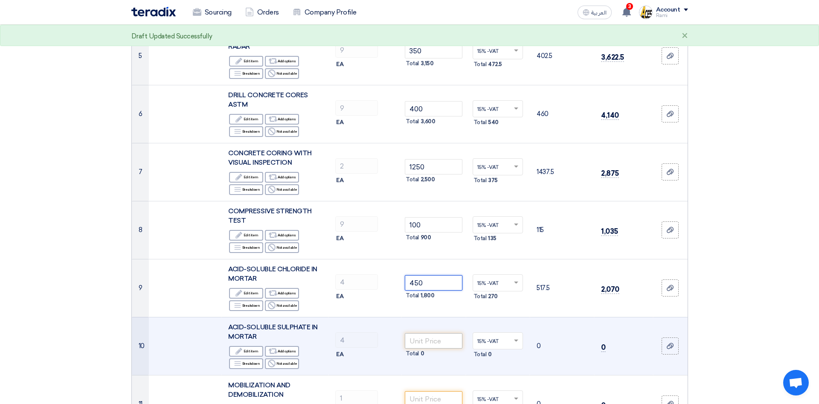
type input "450"
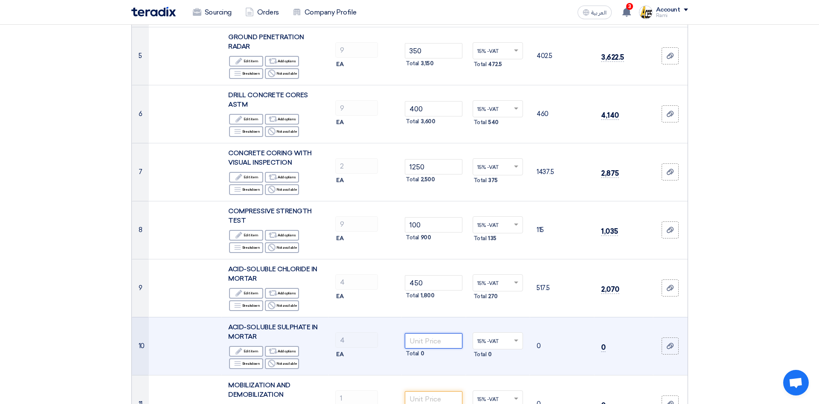
click at [443, 340] on input "number" at bounding box center [434, 340] width 58 height 15
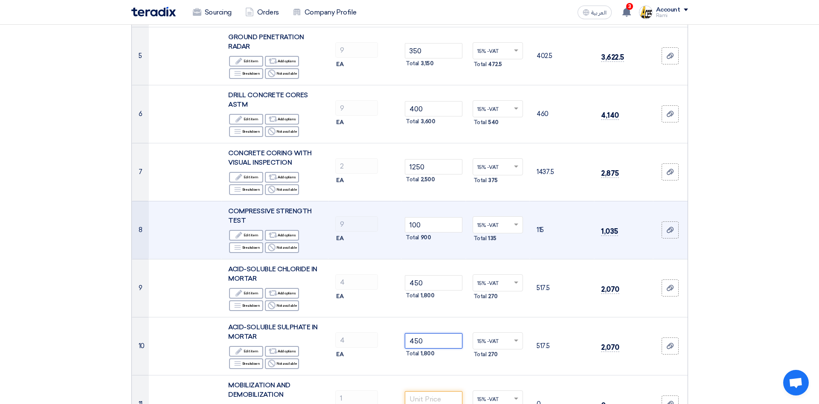
scroll to position [435, 0]
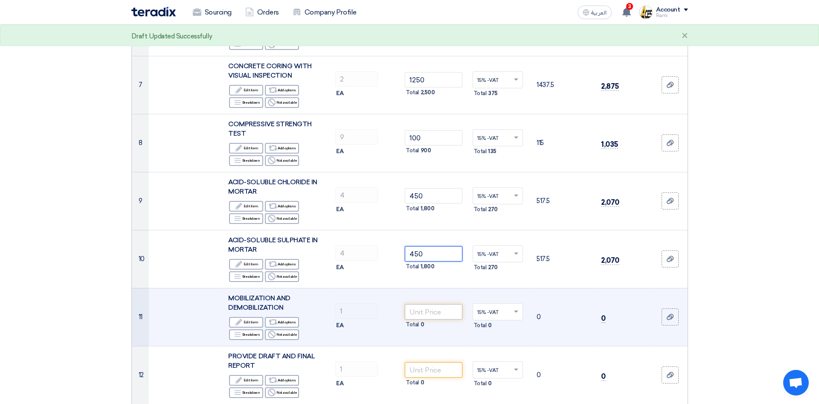
type input "450"
click at [432, 318] on input "number" at bounding box center [434, 311] width 58 height 15
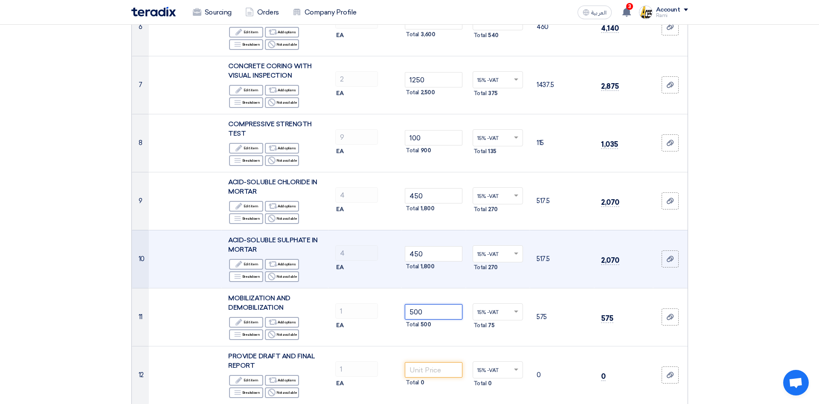
type input "500"
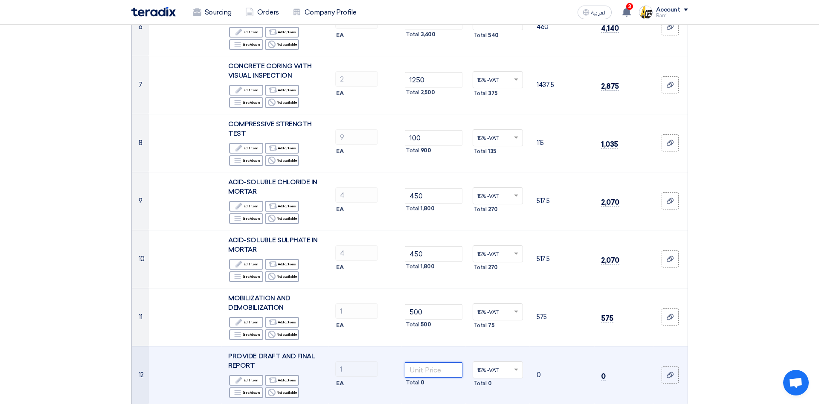
click at [439, 371] on input "number" at bounding box center [434, 369] width 58 height 15
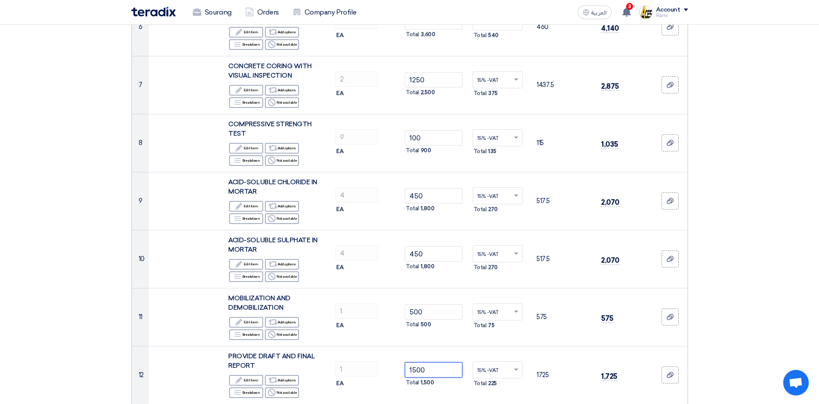
type input "1500"
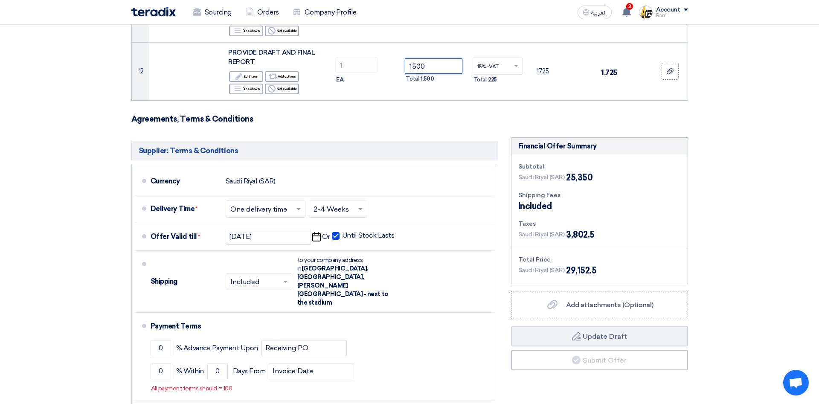
scroll to position [740, 0]
click at [644, 231] on div "Saudi Riyal (SAR) 3,802.5" at bounding box center [600, 233] width 163 height 13
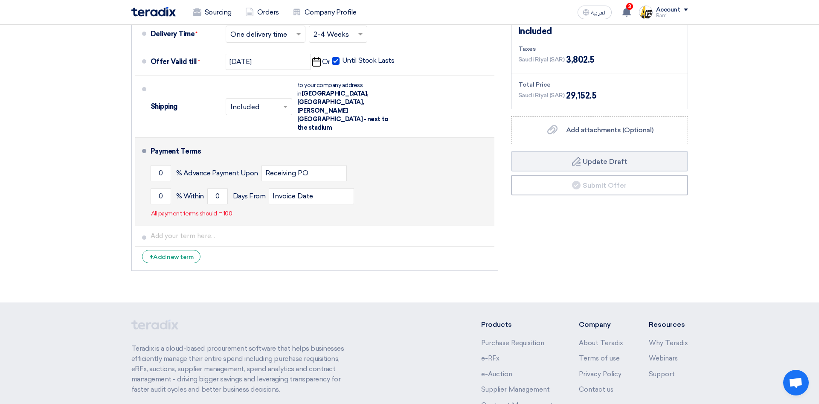
scroll to position [784, 0]
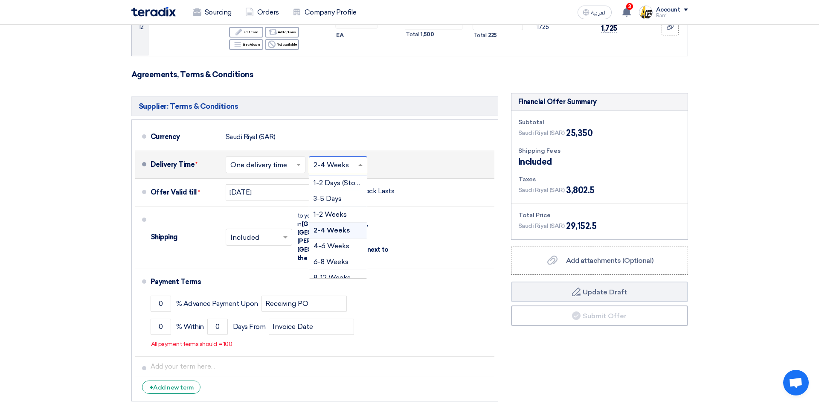
click at [354, 166] on input "text" at bounding box center [339, 165] width 50 height 12
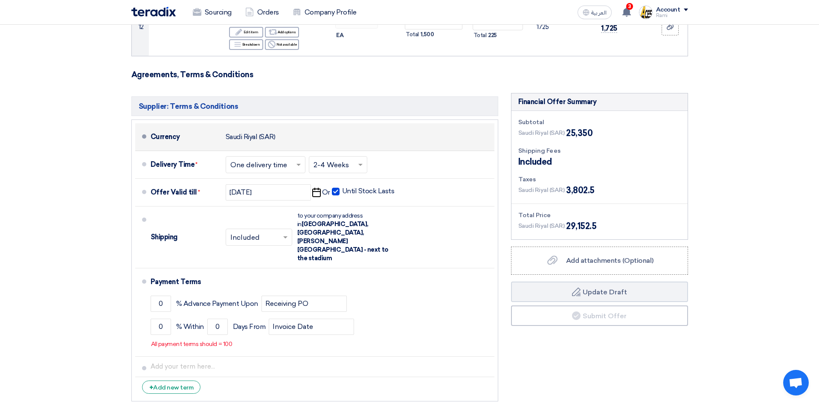
click at [428, 143] on div "Currency Saudi Riyal (SAR)" at bounding box center [321, 137] width 341 height 20
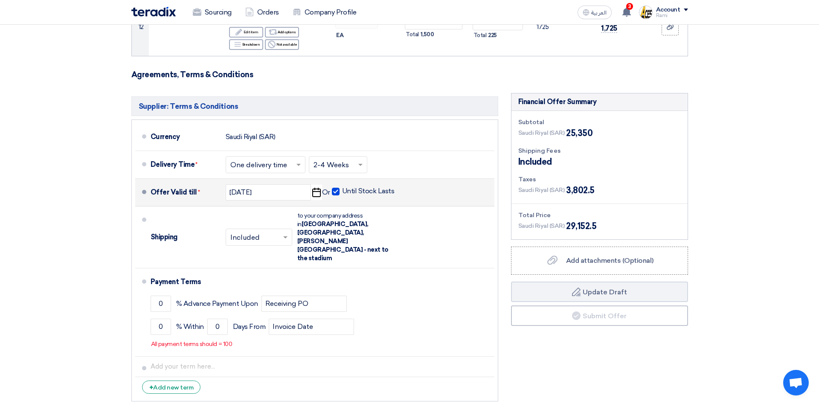
click at [313, 193] on use "button" at bounding box center [316, 192] width 9 height 9
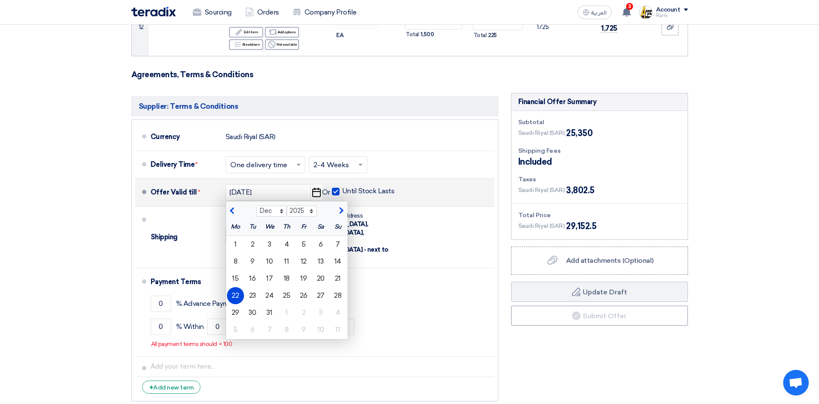
click at [232, 212] on span "button" at bounding box center [233, 211] width 5 height 8
select select "11"
click at [317, 294] on div "22" at bounding box center [320, 295] width 17 height 17
type input "11/22/2025"
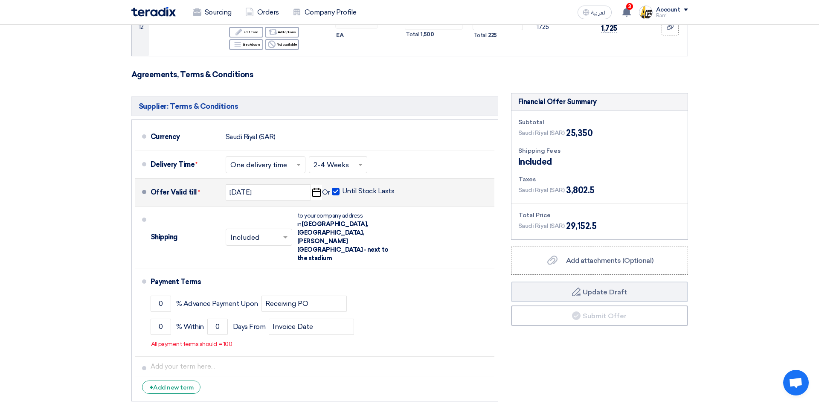
click at [423, 103] on h5 "Supplier: Terms & Conditions" at bounding box center [314, 106] width 367 height 20
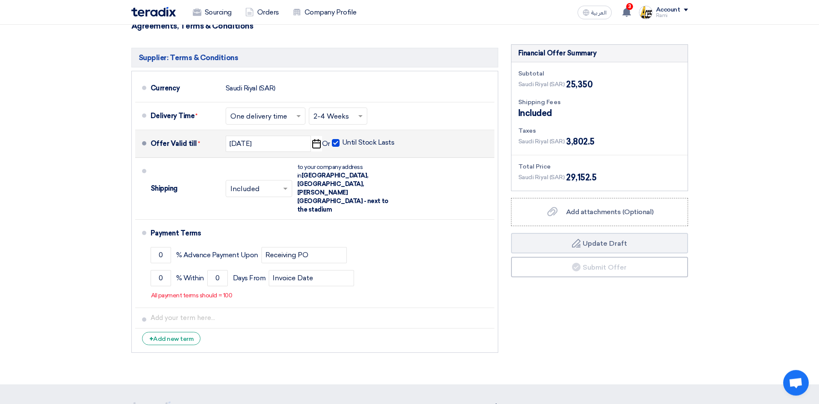
scroll to position [871, 0]
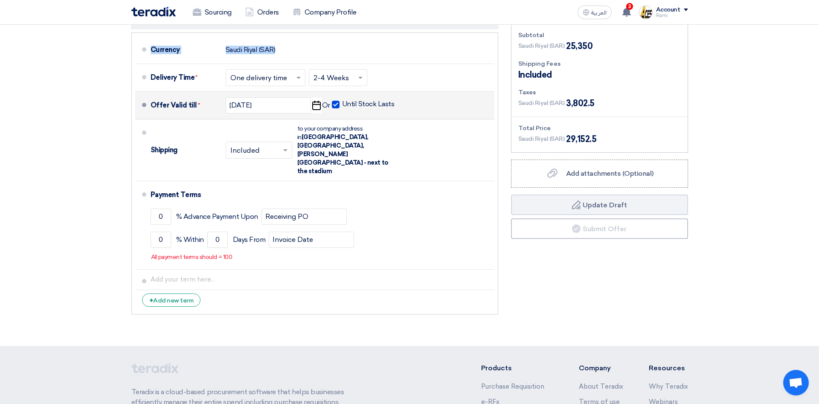
drag, startPoint x: 118, startPoint y: 61, endPoint x: 104, endPoint y: 84, distance: 26.9
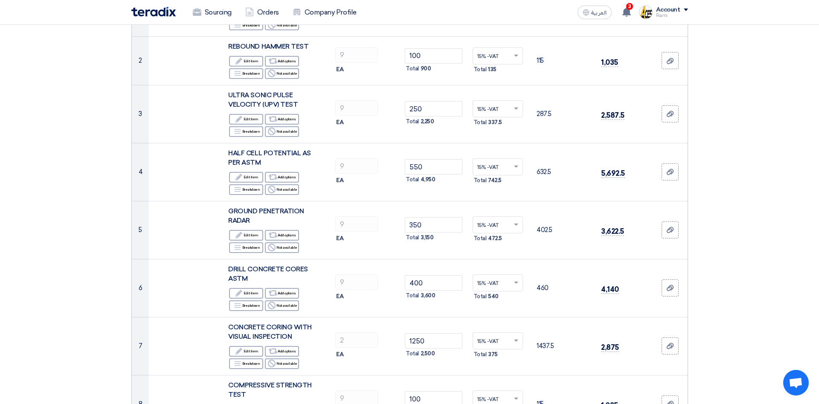
scroll to position [0, 0]
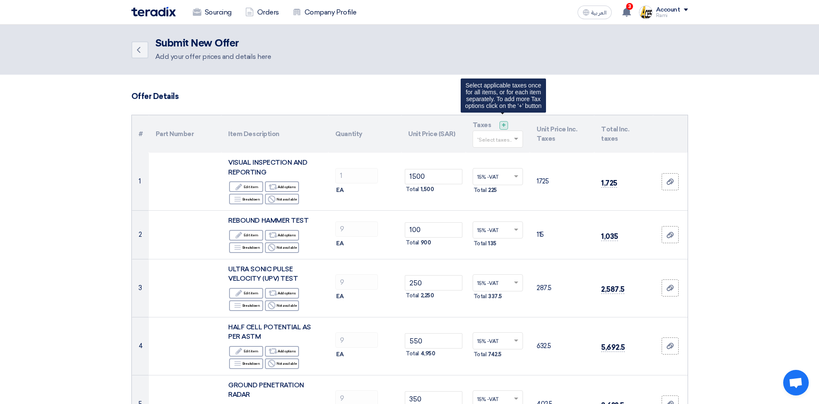
click at [505, 126] on span "+" at bounding box center [504, 125] width 4 height 8
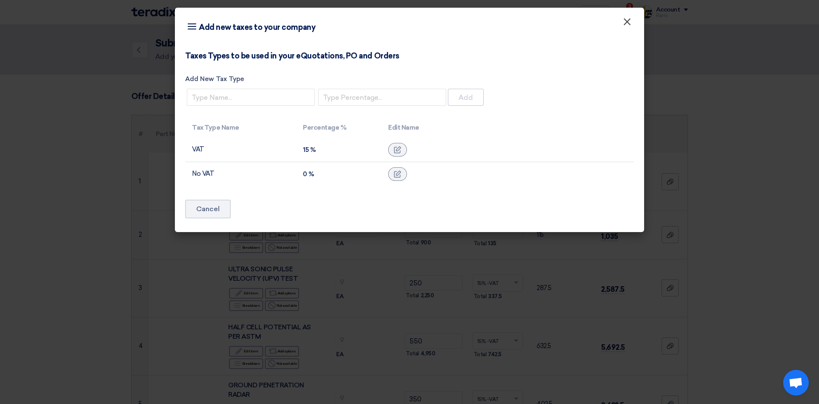
click at [626, 20] on span "×" at bounding box center [627, 23] width 9 height 17
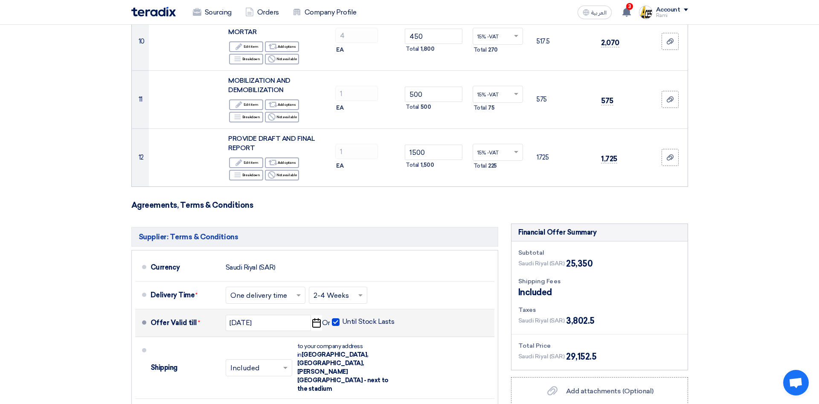
scroll to position [980, 0]
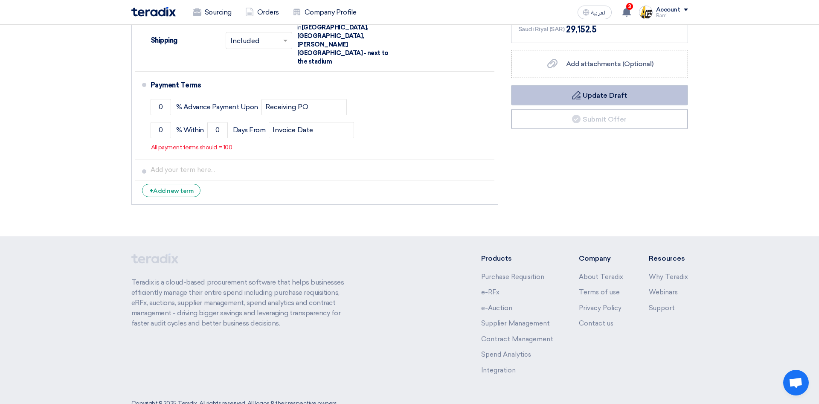
click at [597, 99] on button "Draft Update Draft" at bounding box center [599, 95] width 177 height 20
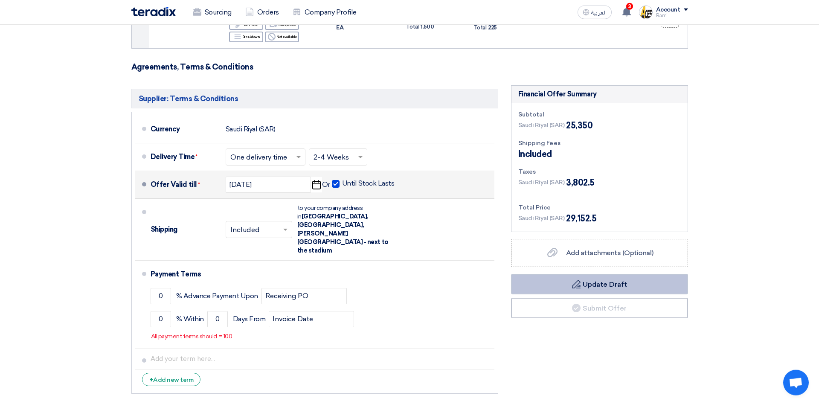
scroll to position [719, 0]
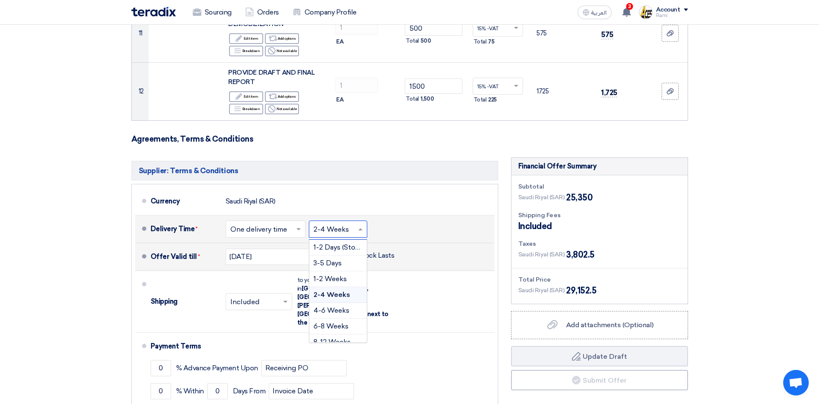
click at [350, 232] on input "text" at bounding box center [339, 230] width 50 height 12
click at [335, 297] on span "2-4 Weeks" at bounding box center [332, 295] width 37 height 8
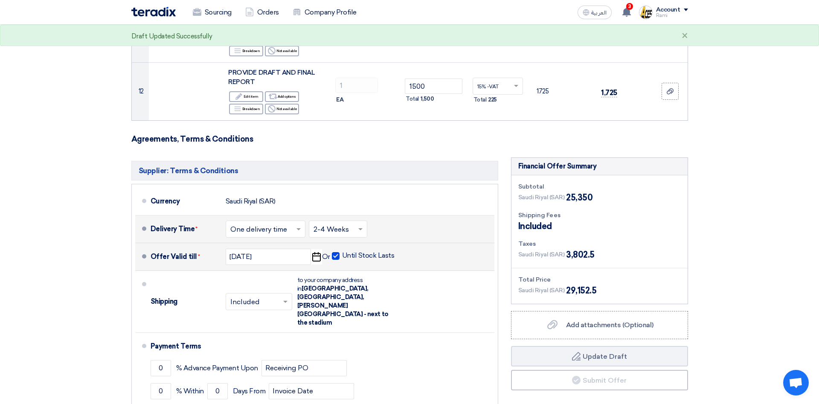
click at [319, 260] on icon "Pick a date" at bounding box center [317, 256] width 12 height 15
select select "11"
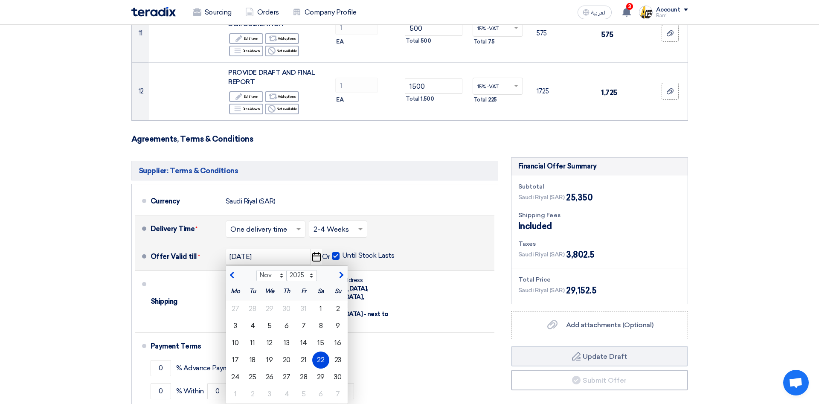
click at [321, 360] on div "22" at bounding box center [320, 360] width 17 height 17
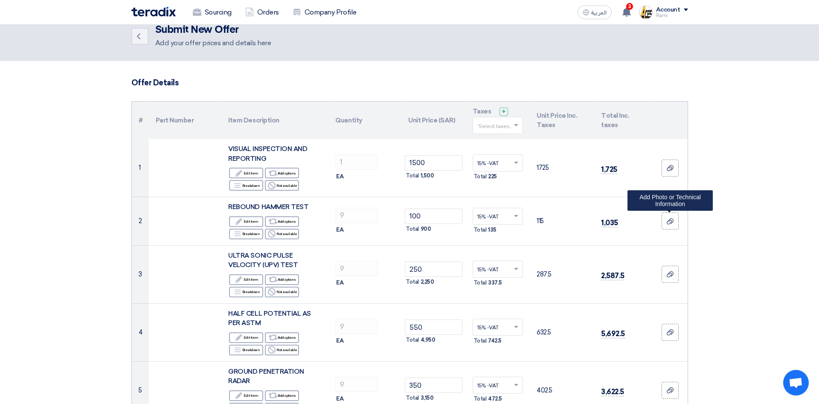
scroll to position [0, 0]
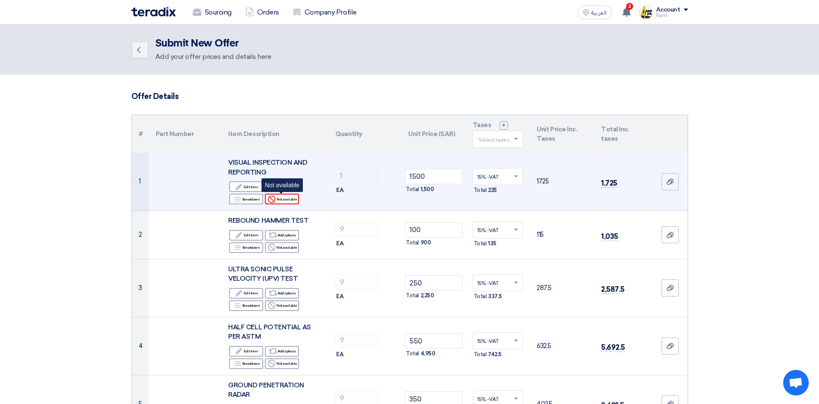
click at [286, 201] on div "Reject Not available" at bounding box center [282, 199] width 34 height 11
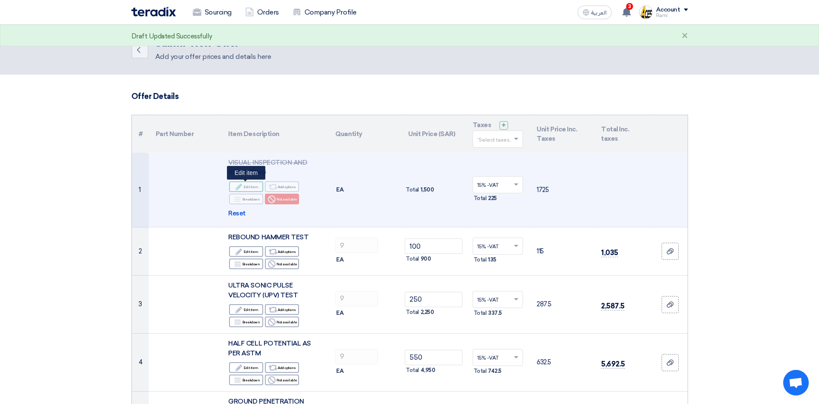
click at [251, 188] on div "Edit Edit item" at bounding box center [246, 186] width 34 height 11
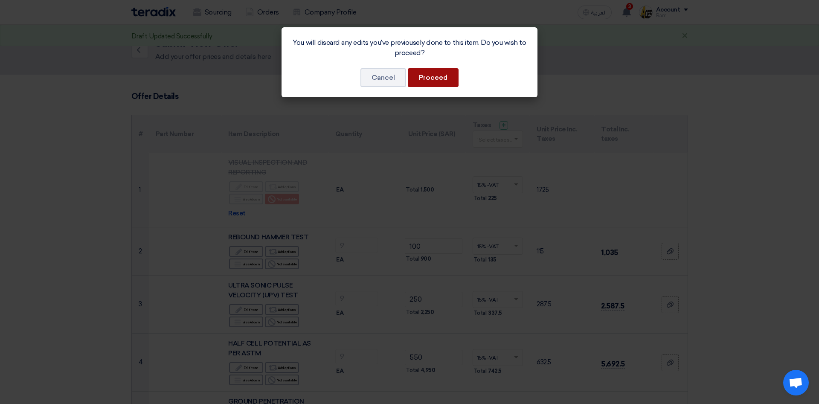
click at [429, 79] on button "Proceed" at bounding box center [433, 77] width 51 height 19
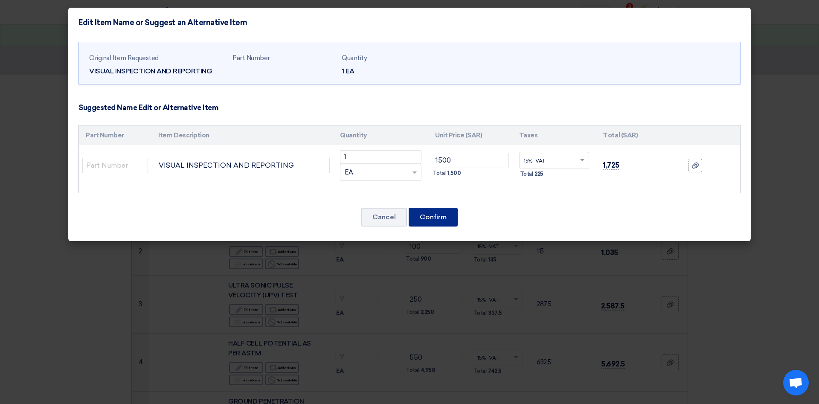
click at [435, 215] on button "Confirm" at bounding box center [433, 217] width 49 height 19
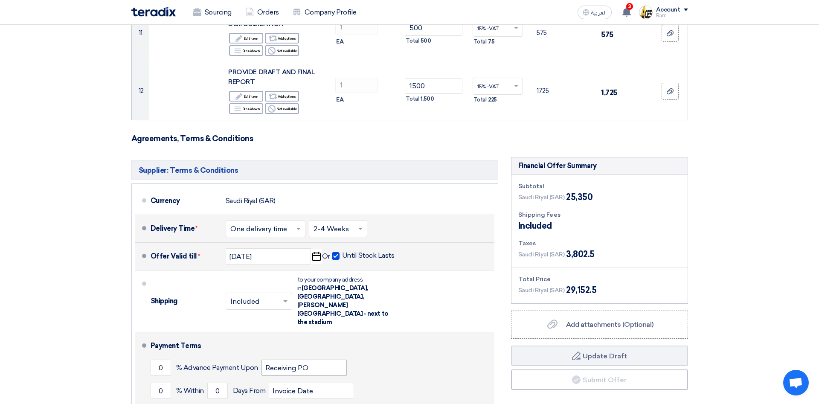
scroll to position [953, 0]
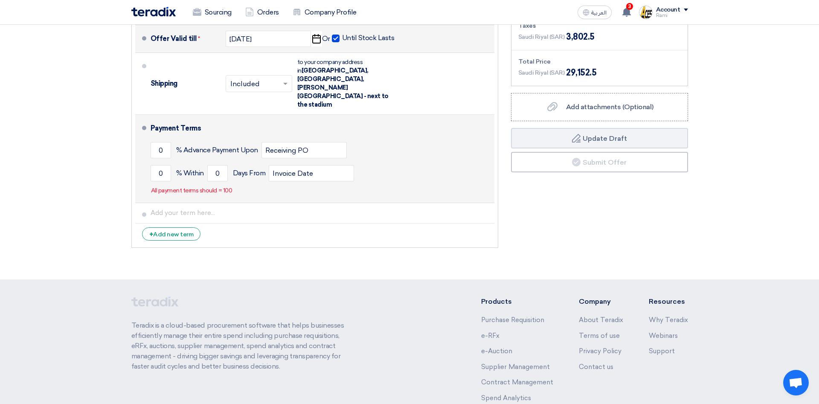
click at [172, 139] on div "0 % Advance Payment Upon Receiving PO" at bounding box center [321, 150] width 341 height 23
drag, startPoint x: 163, startPoint y: 123, endPoint x: 141, endPoint y: 134, distance: 23.7
click at [151, 142] on input "0" at bounding box center [161, 150] width 20 height 16
click at [322, 142] on input "Receiving PO" at bounding box center [304, 150] width 85 height 16
drag, startPoint x: 166, startPoint y: 123, endPoint x: 128, endPoint y: 124, distance: 38.0
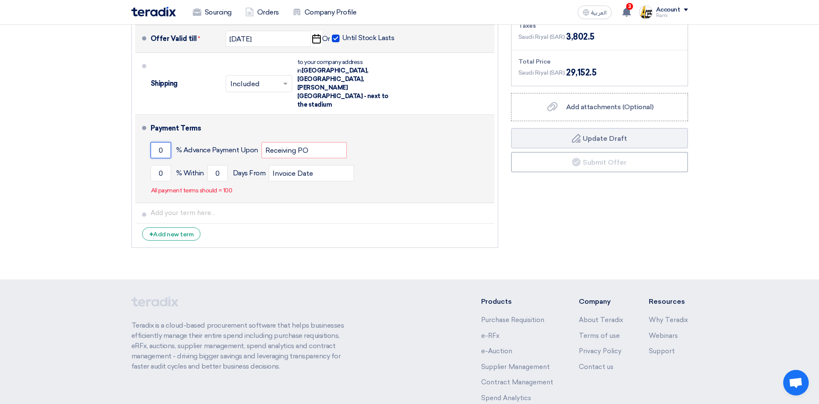
click at [151, 142] on input "0" at bounding box center [161, 150] width 20 height 16
type input "50"
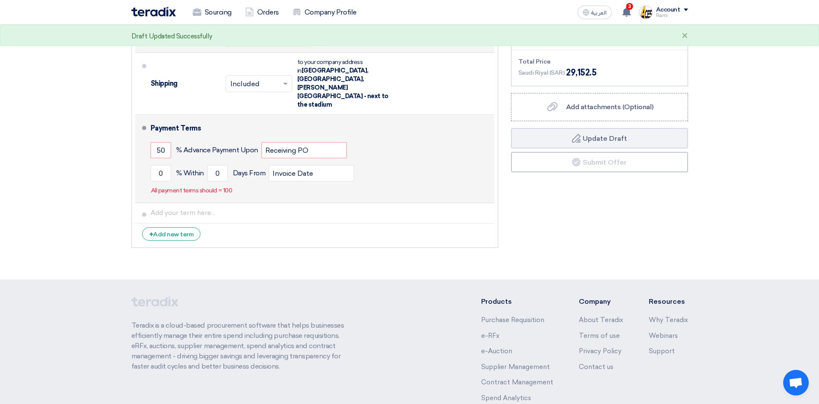
click at [420, 139] on div "50 % Advance Payment Upon Receiving PO" at bounding box center [321, 150] width 341 height 23
click at [317, 142] on input "Receiving PO" at bounding box center [304, 150] width 85 height 16
click at [443, 139] on div "50 % Advance Payment Upon Receiving PO" at bounding box center [321, 150] width 341 height 23
click at [167, 142] on input "50" at bounding box center [161, 150] width 20 height 16
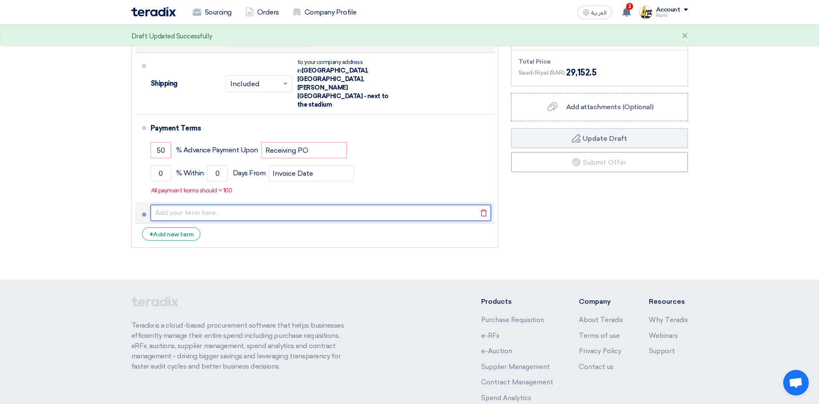
click at [429, 205] on input "text" at bounding box center [321, 213] width 341 height 16
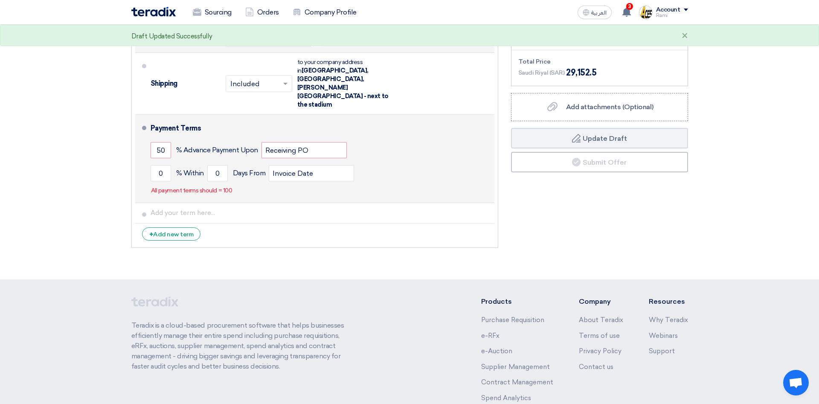
click at [417, 162] on div "0 % Within 0 Days From Invoice Date" at bounding box center [321, 173] width 341 height 23
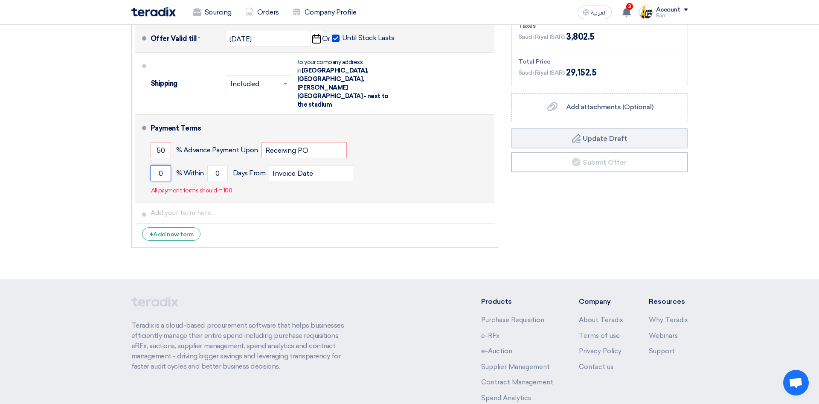
drag, startPoint x: 166, startPoint y: 148, endPoint x: 119, endPoint y: 148, distance: 46.9
click at [151, 165] on input "0" at bounding box center [161, 173] width 20 height 16
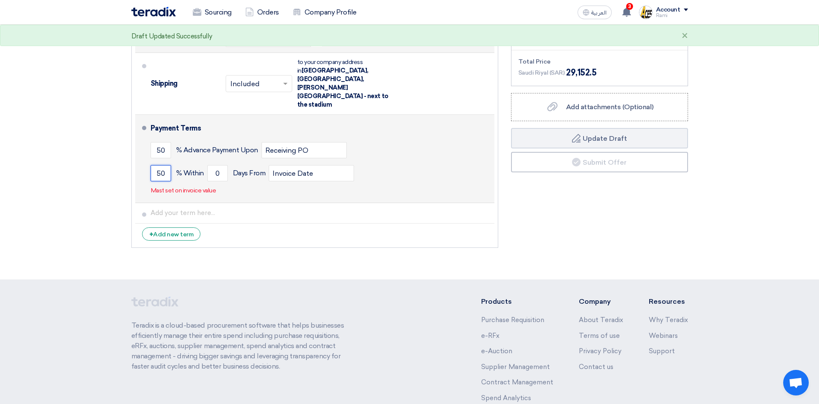
type input "50"
click at [430, 139] on div "50 % Advance Payment Upon Receiving PO" at bounding box center [321, 150] width 341 height 23
drag, startPoint x: 214, startPoint y: 148, endPoint x: 336, endPoint y: 165, distance: 123.7
click at [215, 165] on input "0" at bounding box center [217, 173] width 20 height 16
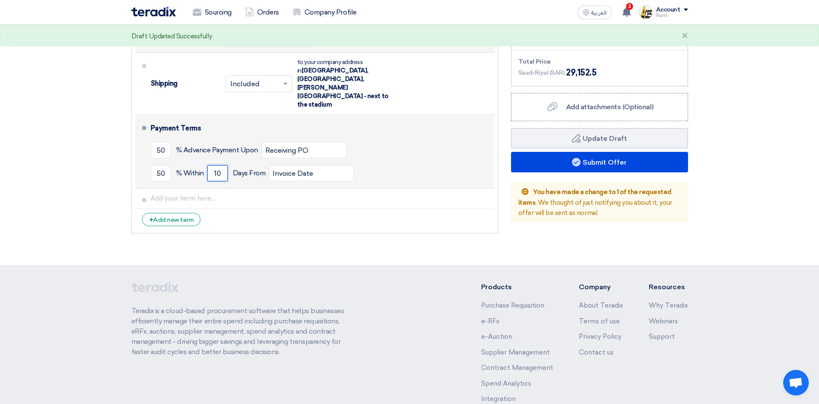
type input "10"
click at [438, 139] on div "50 % Advance Payment Upon Receiving PO" at bounding box center [321, 150] width 341 height 23
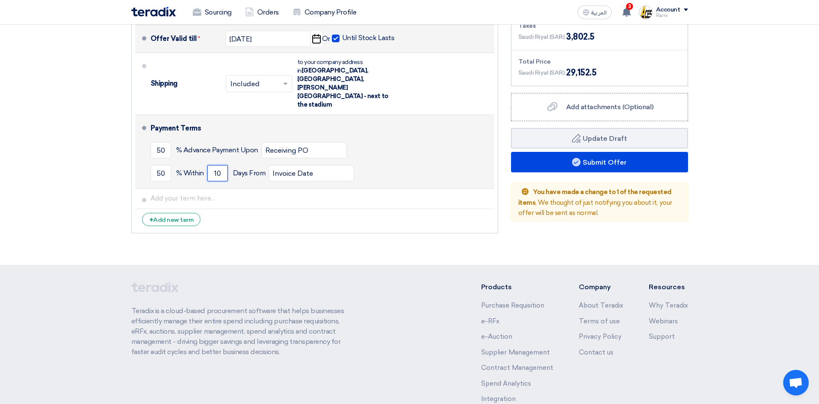
drag, startPoint x: 221, startPoint y: 146, endPoint x: 204, endPoint y: 150, distance: 17.5
click at [207, 165] on input "10" at bounding box center [217, 173] width 20 height 16
click at [168, 165] on input "50" at bounding box center [161, 173] width 20 height 16
click at [165, 142] on input "50" at bounding box center [161, 150] width 20 height 16
click at [335, 142] on input "Receiving PO" at bounding box center [304, 150] width 85 height 16
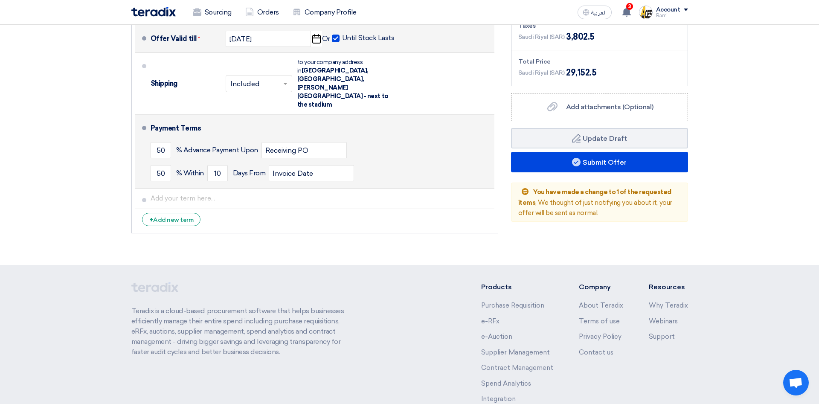
click at [382, 139] on div "50 % Advance Payment Upon Receiving PO" at bounding box center [321, 150] width 341 height 23
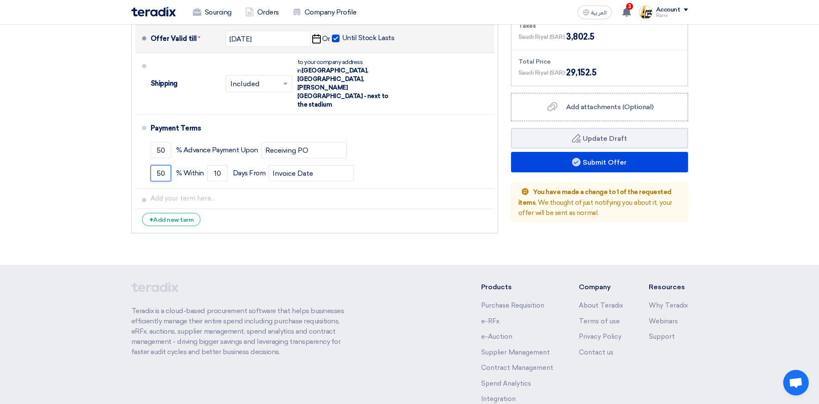
drag, startPoint x: 168, startPoint y: 149, endPoint x: 122, endPoint y: 149, distance: 46.1
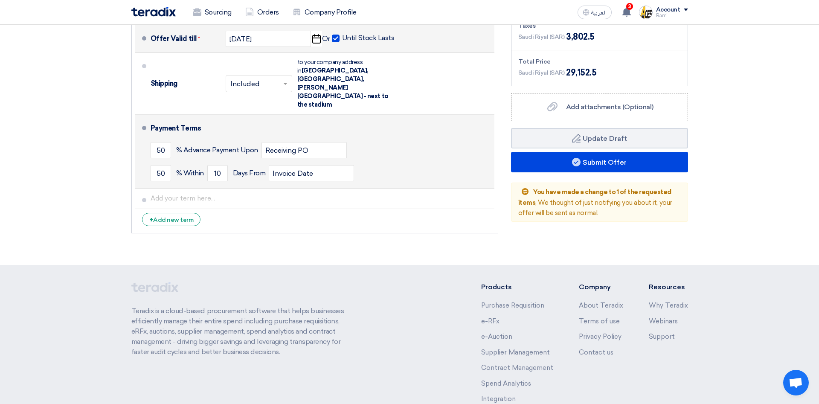
click at [381, 162] on div "50 % Within 10 Days From Invoice Date" at bounding box center [321, 173] width 341 height 23
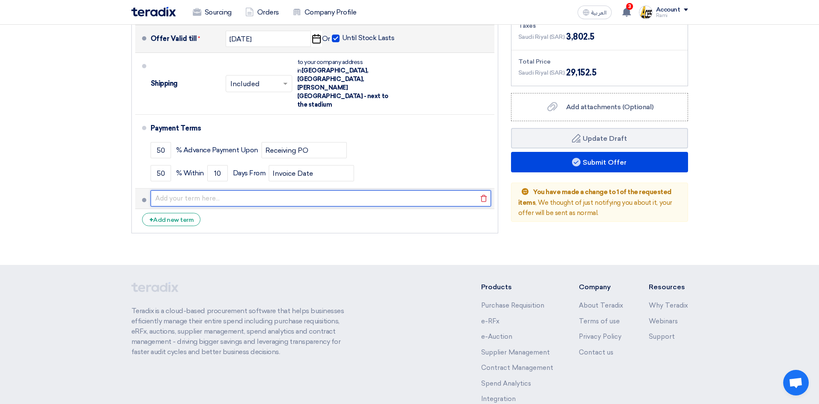
click at [178, 190] on input "text" at bounding box center [321, 198] width 341 height 16
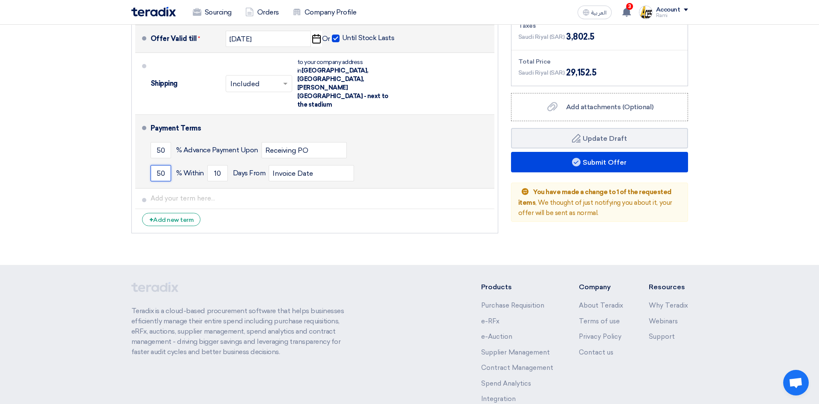
click at [169, 165] on input "50" at bounding box center [161, 173] width 20 height 16
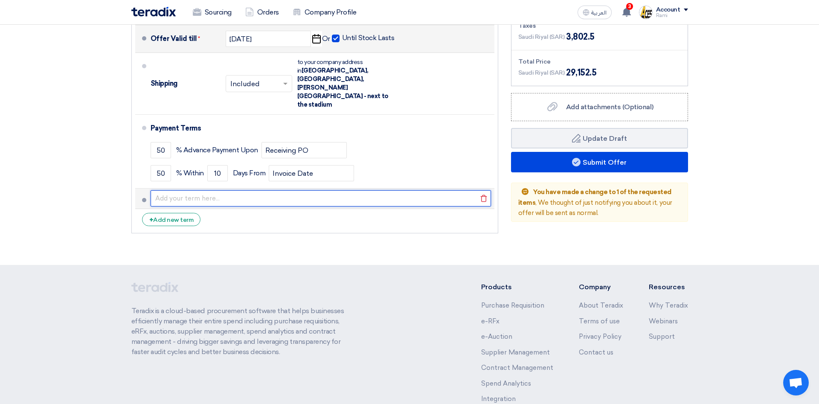
click at [186, 190] on input "text" at bounding box center [321, 198] width 341 height 16
click at [193, 190] on input "text" at bounding box center [321, 198] width 341 height 16
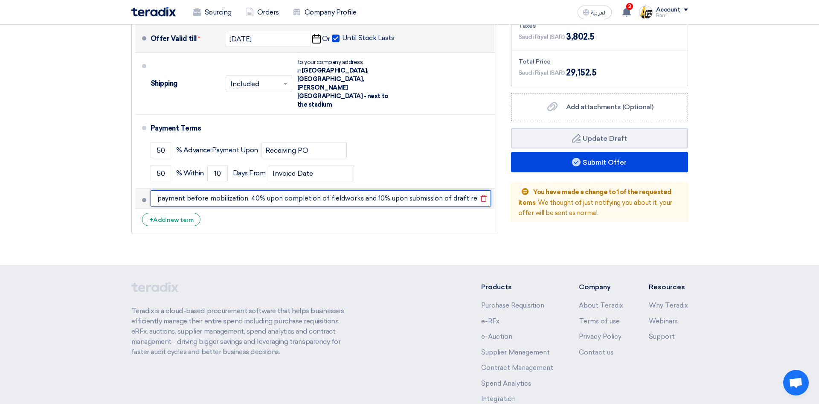
scroll to position [0, 43]
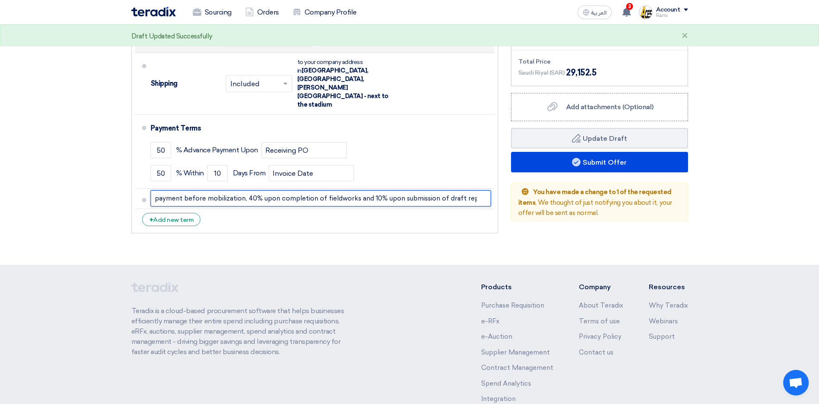
type input "50% advance payment before mobilization, 40% upon completion of fieldworks and …"
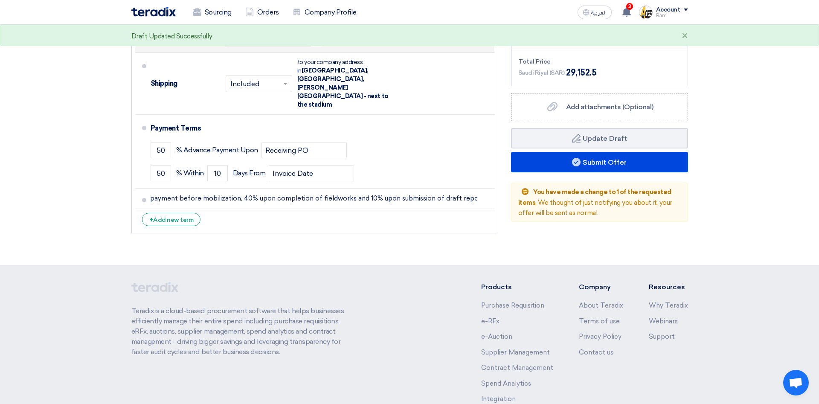
scroll to position [0, 38]
click at [270, 221] on div "Supplier: Terms & Conditions Currency Saudi Riyal (SAR) Delivery Time * Choose …" at bounding box center [315, 88] width 380 height 298
click at [280, 211] on div "Supplier: Terms & Conditions Currency Saudi Riyal (SAR) Delivery Time * Choose …" at bounding box center [315, 88] width 380 height 298
click at [342, 220] on div "Supplier: Terms & Conditions Currency Saudi Riyal (SAR) Delivery Time * Choose …" at bounding box center [315, 88] width 380 height 298
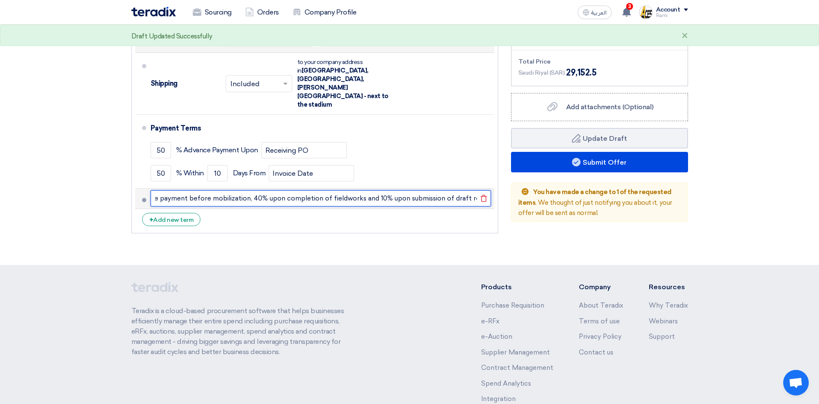
click at [281, 190] on input "50% advance payment before mobilization, 40% upon completion of fieldworks and …" at bounding box center [321, 198] width 341 height 16
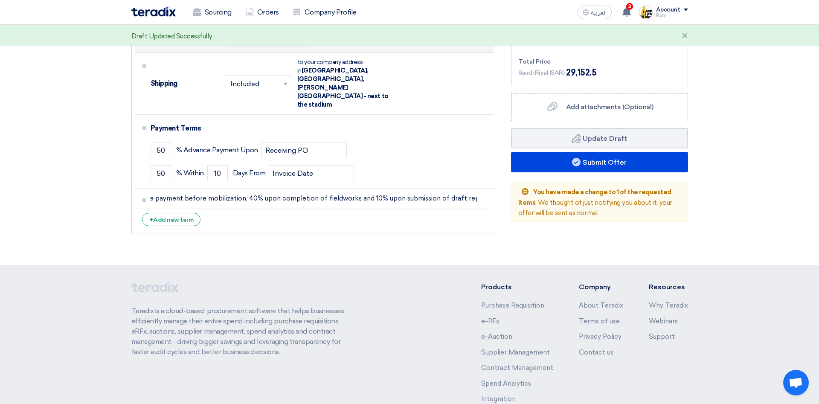
click at [306, 215] on div "Supplier: Terms & Conditions Currency Saudi Riyal (SAR) Delivery Time * Choose …" at bounding box center [315, 88] width 380 height 298
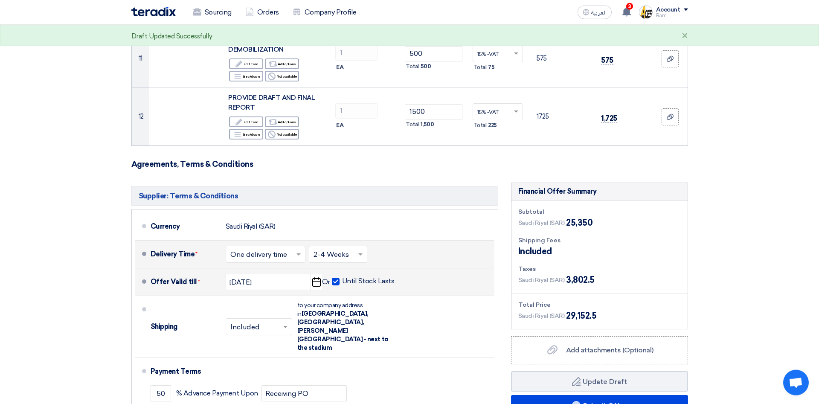
scroll to position [953, 0]
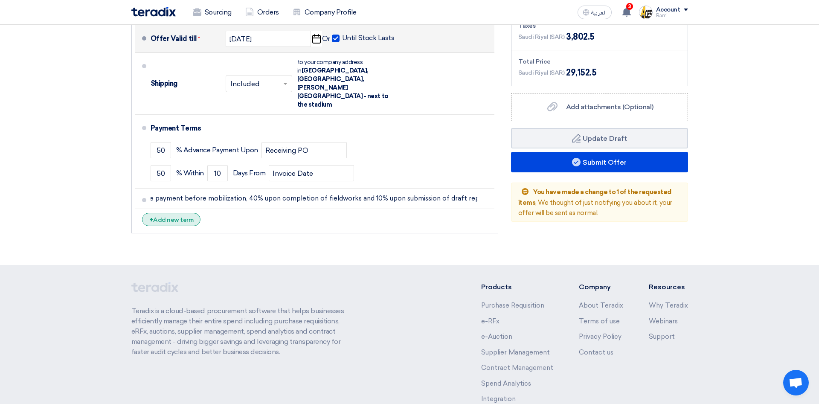
click at [182, 213] on div "+ Add new term" at bounding box center [171, 219] width 59 height 13
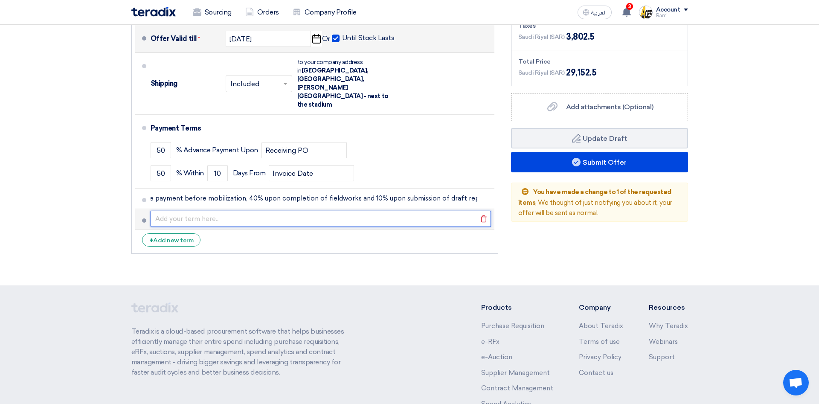
click at [216, 211] on input "text" at bounding box center [321, 219] width 341 height 16
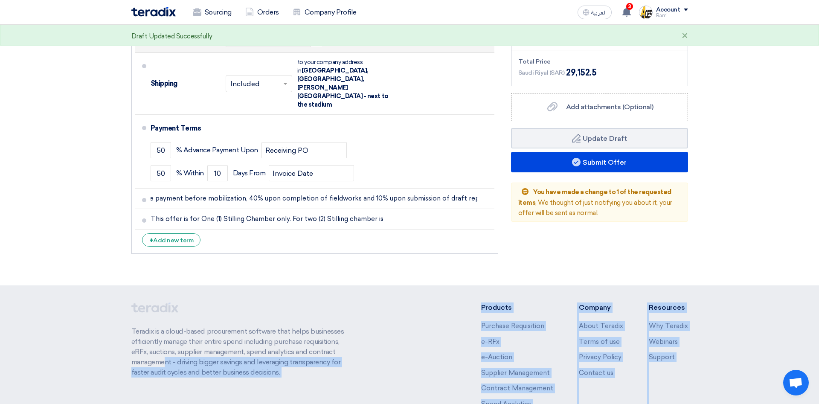
scroll to position [1003, 0]
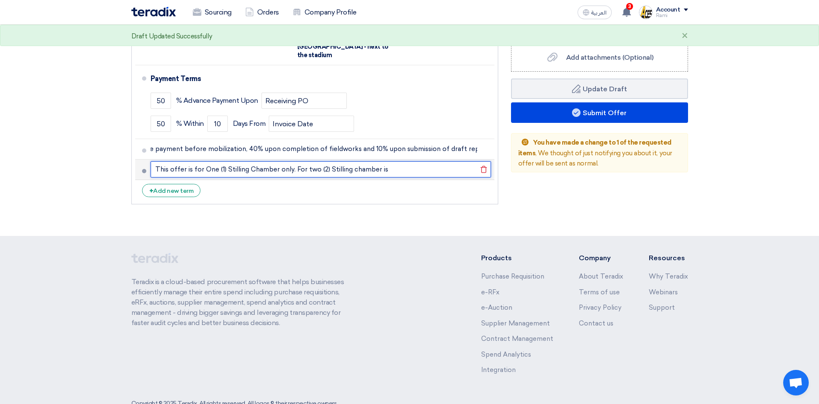
click at [399, 161] on input "This offer is for One (1) Stilling Chamber only. For two (2) Stilling chamber is" at bounding box center [321, 169] width 341 height 16
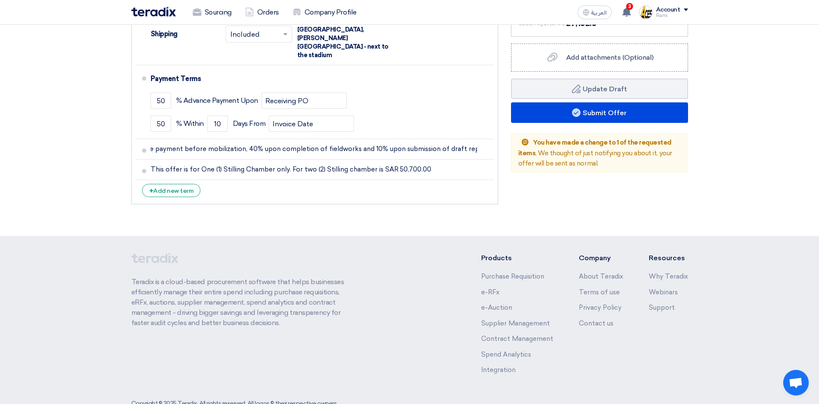
click at [409, 180] on li "+ Add new term" at bounding box center [314, 190] width 359 height 20
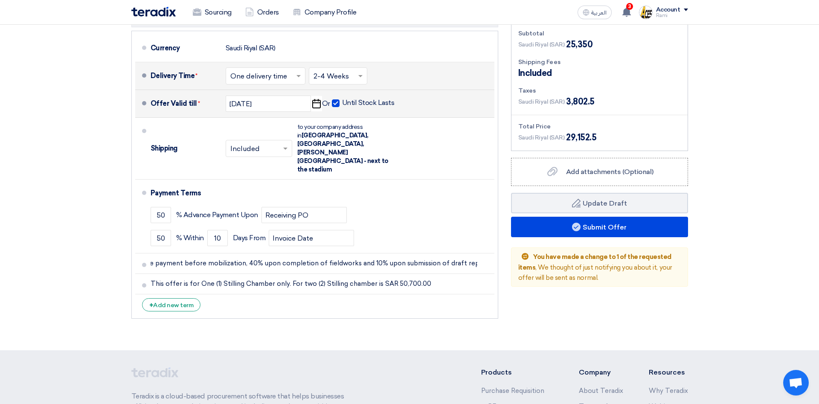
scroll to position [872, 0]
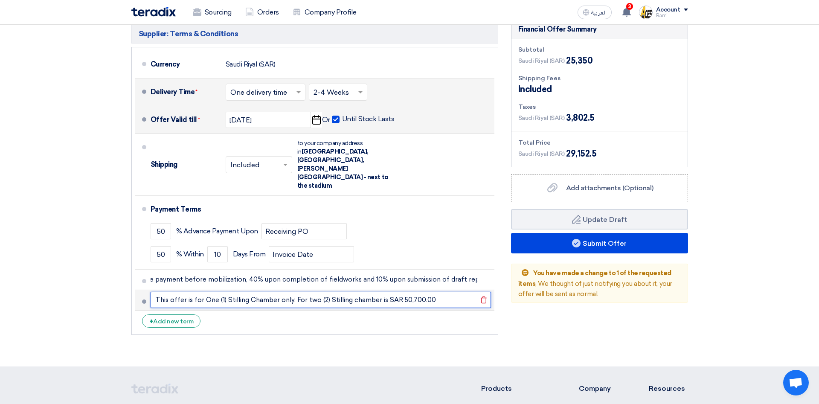
click at [449, 292] on input "This offer is for One (1) Stilling Chamber only. For two (2) Stilling chamber i…" at bounding box center [321, 300] width 341 height 16
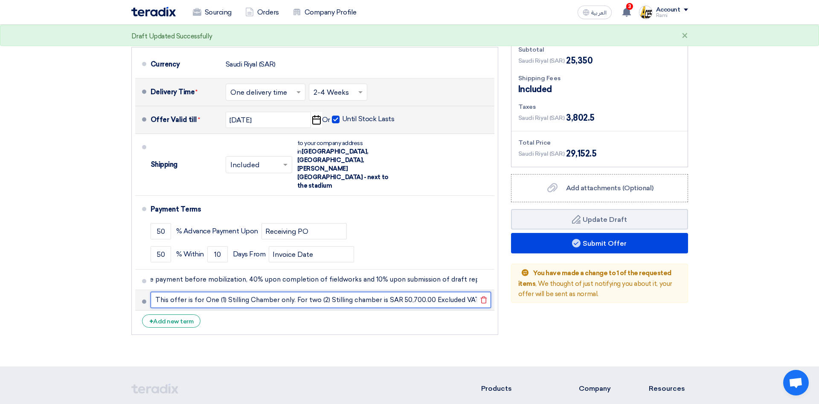
click at [455, 292] on input "This offer is for One (1) Stilling Chamber only. For two (2) Stilling chamber i…" at bounding box center [321, 300] width 341 height 16
type input "This offer is for One (1) Stilling Chamber only. For two (2) Stilling chamber i…"
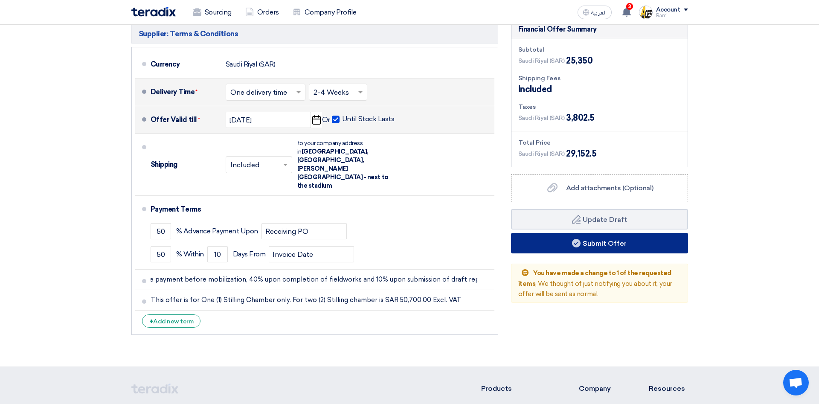
click at [606, 241] on button "Submit Offer" at bounding box center [599, 243] width 177 height 20
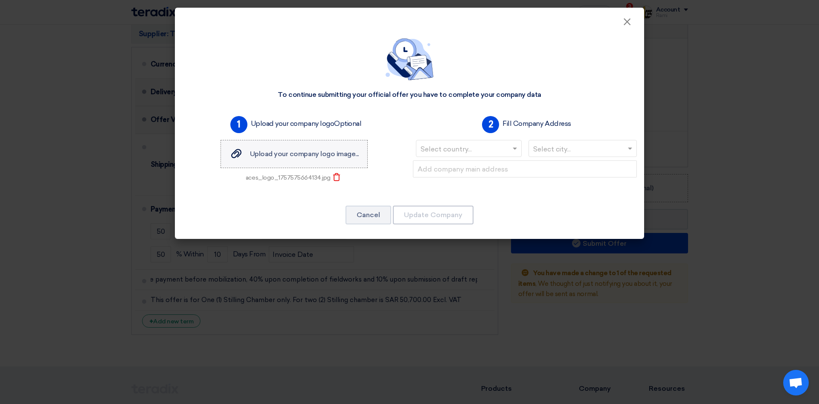
click at [315, 154] on span "Upload your company logo image..." at bounding box center [304, 154] width 109 height 8
click at [0, 0] on input "Upload your company logo image... Upload your company logo image..." at bounding box center [0, 0] width 0 height 0
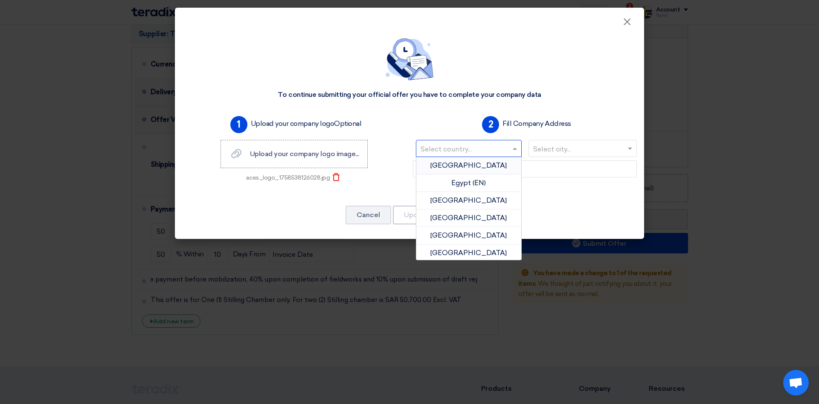
click at [513, 147] on span at bounding box center [516, 148] width 11 height 10
type input "SA"
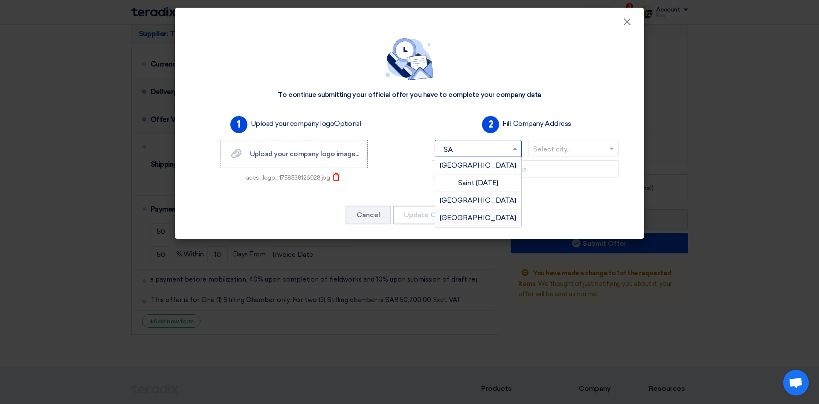
click at [483, 216] on span "Saudi Arabia" at bounding box center [478, 218] width 76 height 8
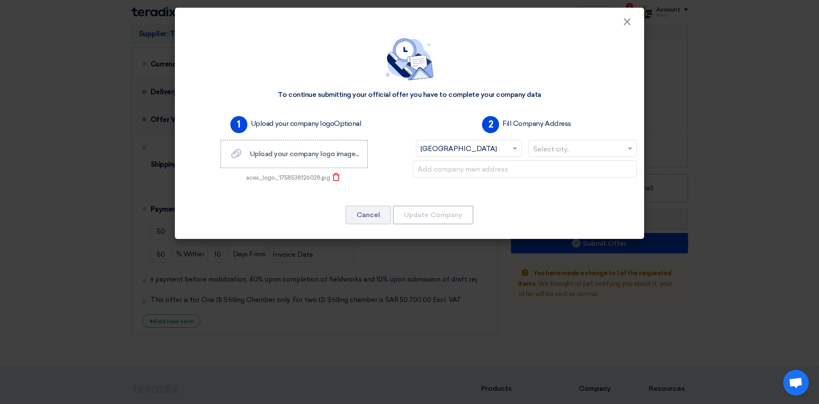
click at [625, 149] on div at bounding box center [583, 149] width 108 height 14
type input "KH"
click at [588, 179] on span "Khobar" at bounding box center [583, 183] width 24 height 8
click at [499, 167] on input "text" at bounding box center [525, 168] width 224 height 17
paste input "P.O. Box 70156, Al Saadah St., Al Taawen District, Al-Khobar 34632, KSA, Buildi…"
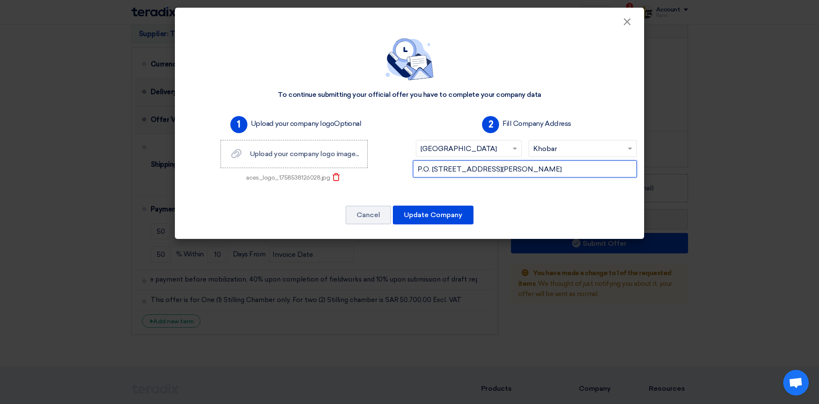
scroll to position [0, 76]
type input "P.O. Box 70156, Al Saadah St., Al Taawen District, Al-Khobar 34632, KSA, Buildi…"
click at [548, 216] on div "Cancel Update Company" at bounding box center [409, 215] width 449 height 20
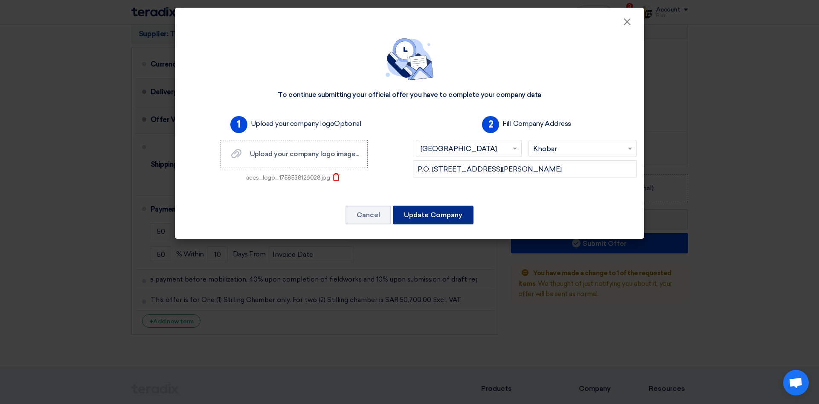
click at [432, 213] on button "Update Company" at bounding box center [433, 215] width 81 height 19
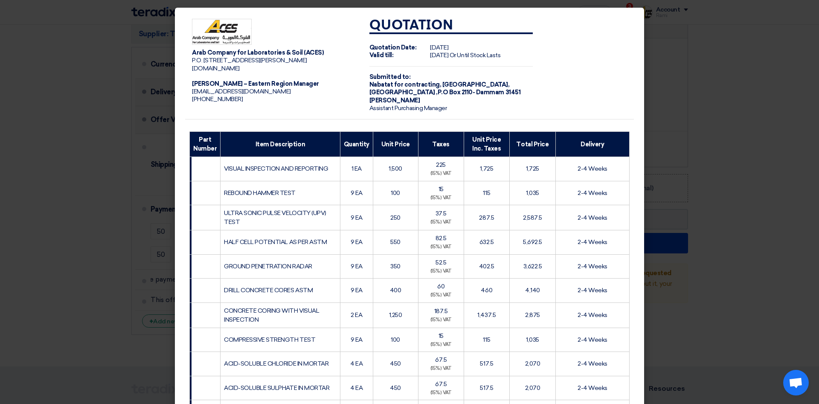
scroll to position [275, 0]
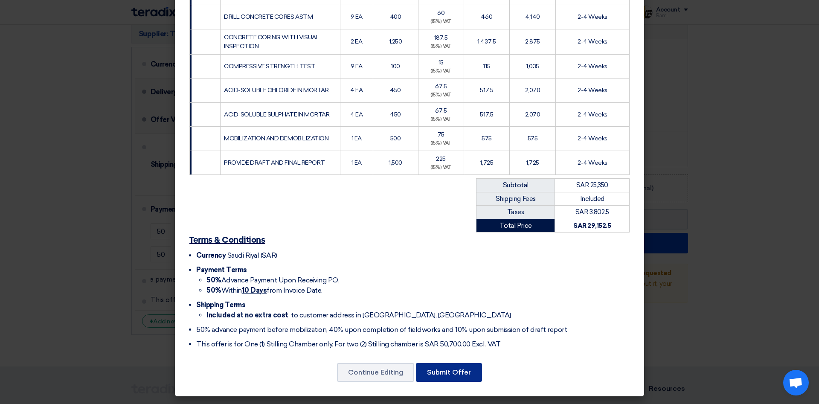
click at [447, 370] on button "Submit Offer" at bounding box center [449, 372] width 66 height 19
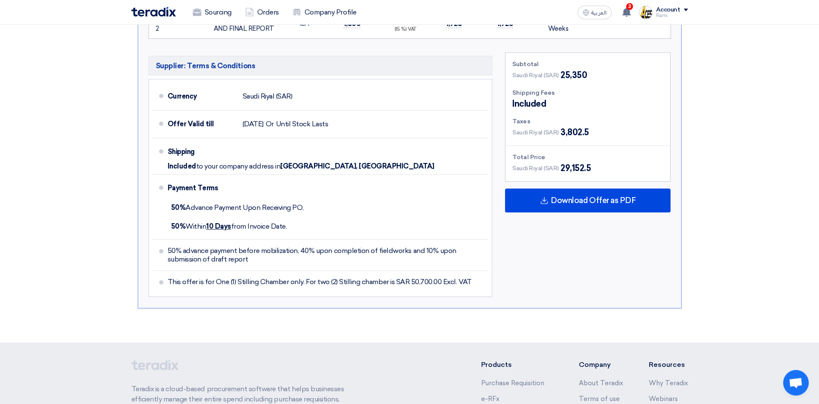
scroll to position [696, 0]
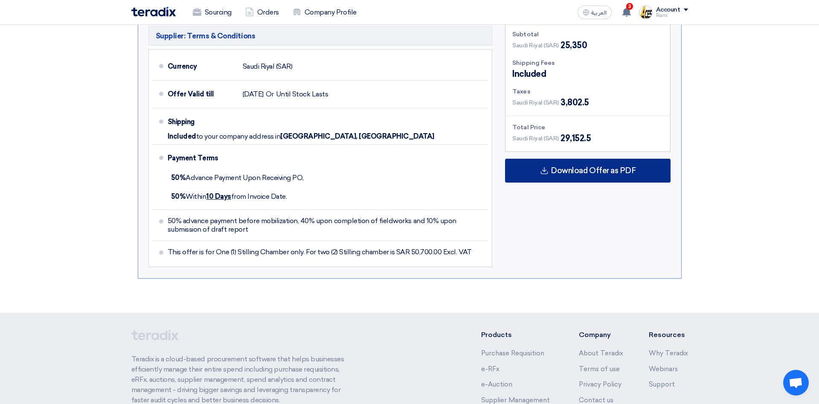
click at [590, 172] on span "Download Offer as PDF" at bounding box center [593, 171] width 85 height 8
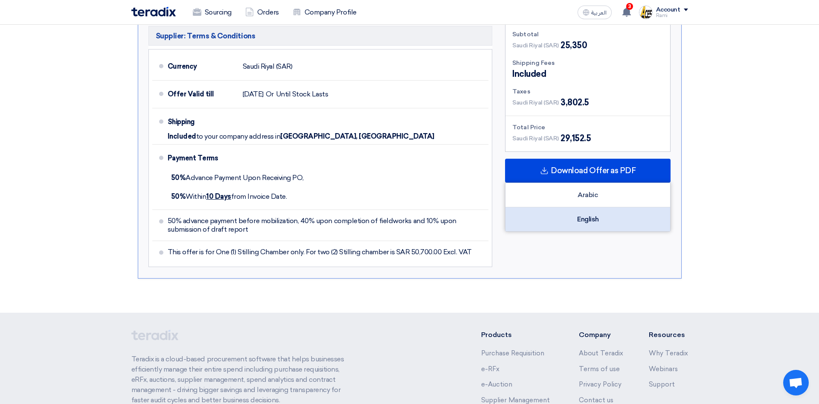
click at [579, 223] on div "English" at bounding box center [588, 219] width 165 height 24
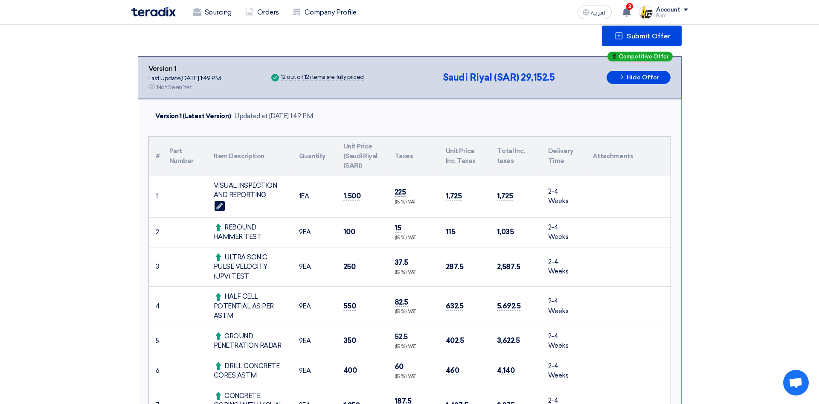
scroll to position [6, 0]
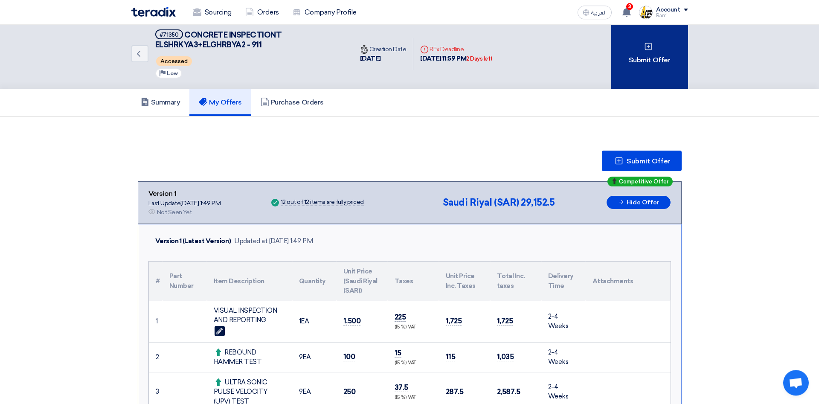
click at [653, 67] on div "Submit Offer" at bounding box center [650, 54] width 77 height 70
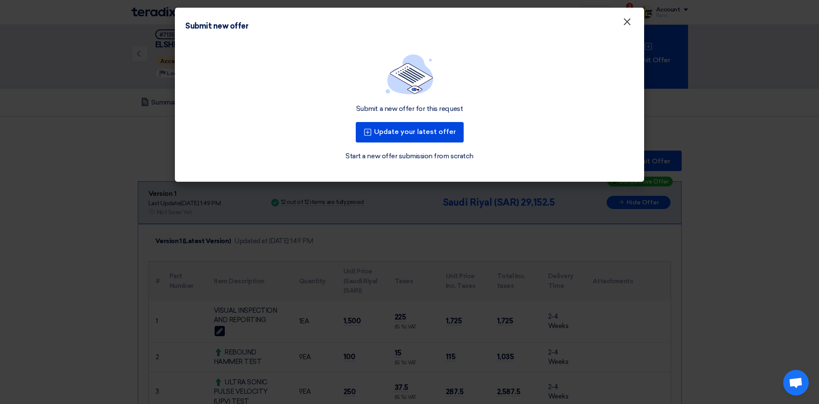
click at [626, 21] on span "×" at bounding box center [627, 23] width 9 height 17
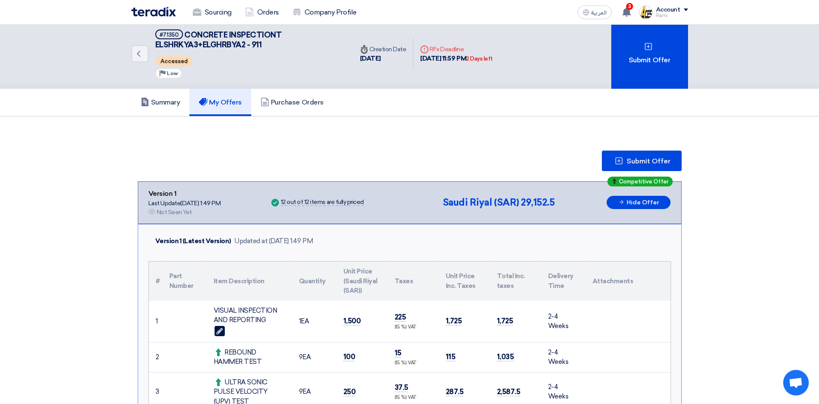
scroll to position [0, 0]
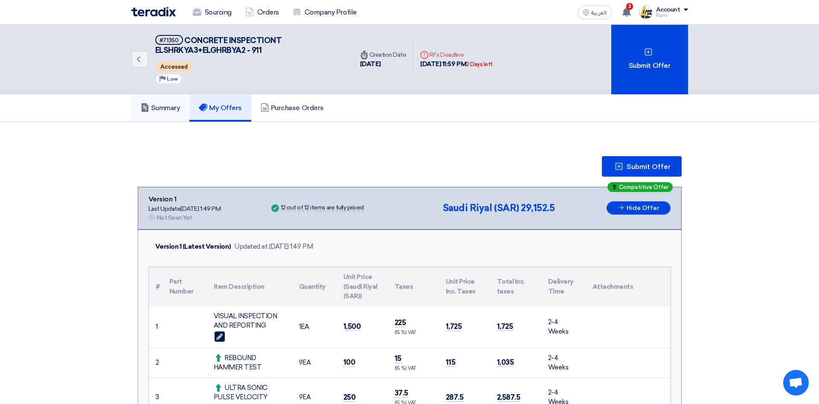
click at [160, 110] on h5 "Summary" at bounding box center [161, 108] width 40 height 9
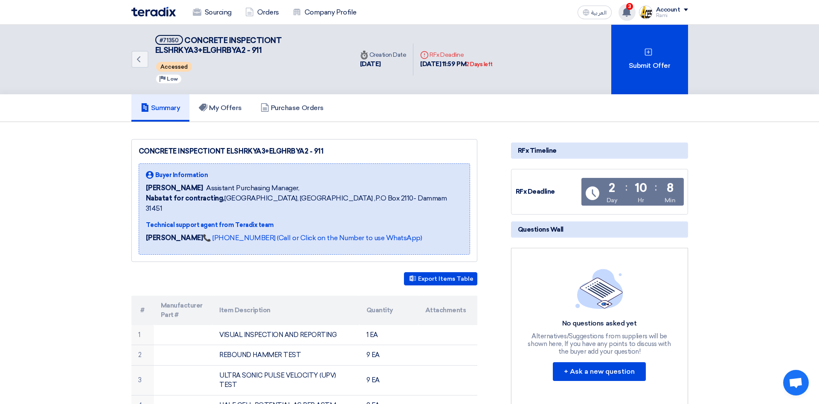
click at [627, 10] on use at bounding box center [627, 11] width 9 height 9
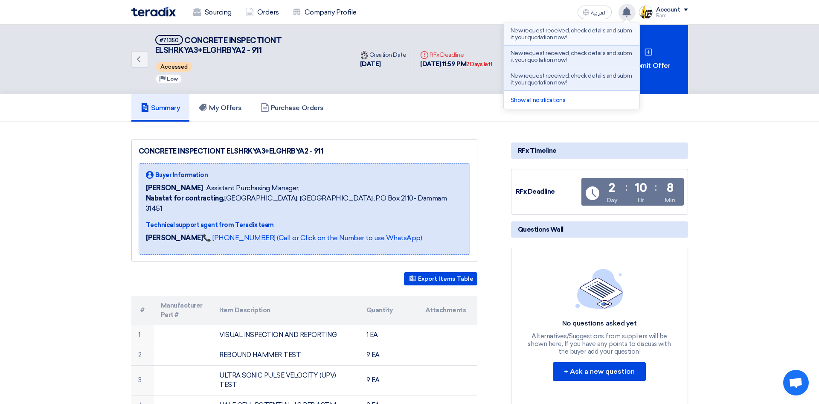
click at [576, 34] on p "New request received, check details and submit your quotation now!" at bounding box center [572, 34] width 122 height 14
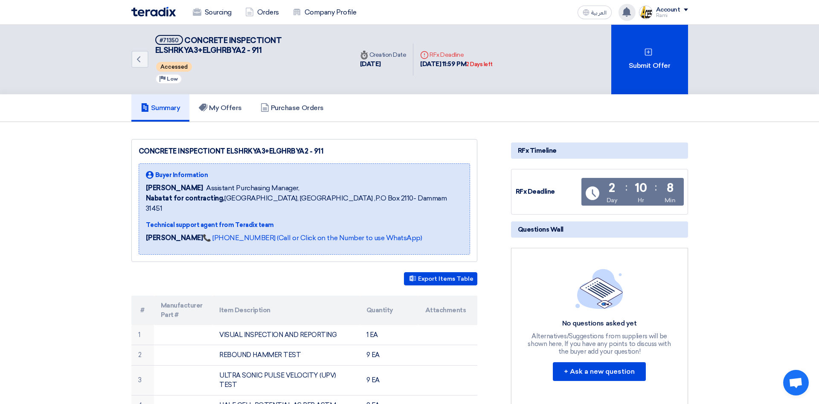
click at [628, 12] on use at bounding box center [627, 11] width 9 height 9
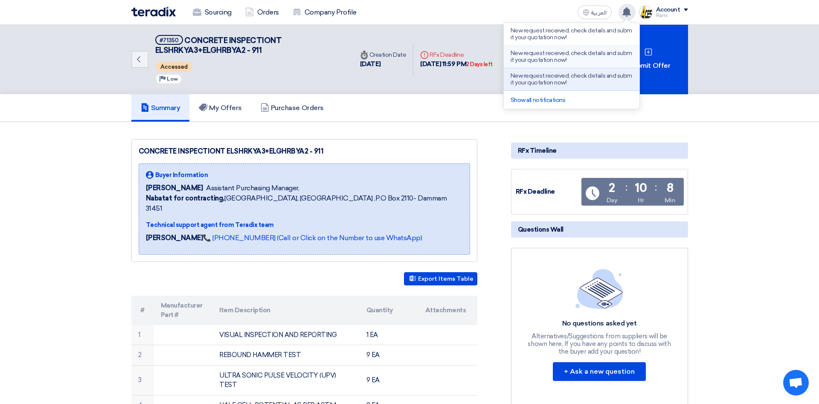
click at [565, 55] on p "New request received, check details and submit your quotation now!" at bounding box center [572, 57] width 122 height 14
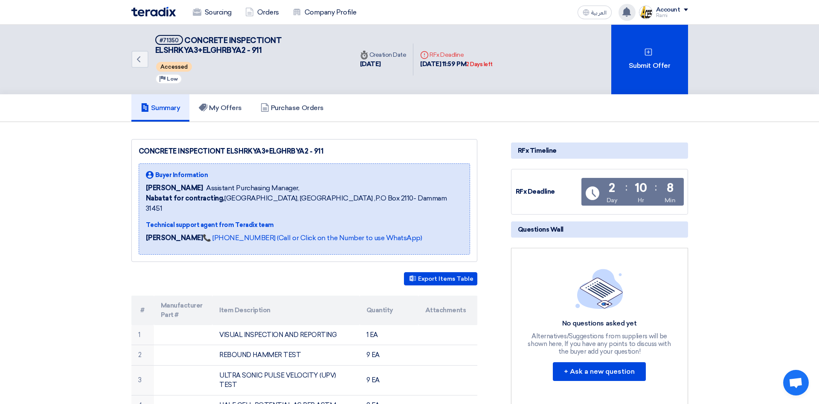
click at [627, 7] on icon at bounding box center [626, 11] width 9 height 9
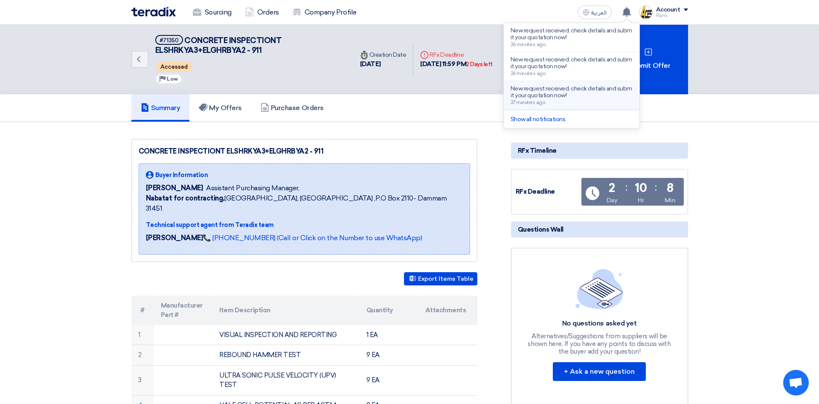
click at [550, 94] on p "New request received, check details and submit your quotation now!" at bounding box center [572, 92] width 122 height 14
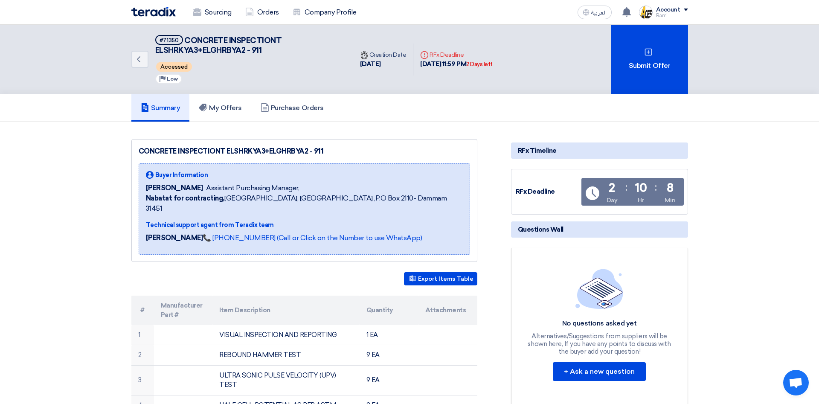
click at [544, 188] on div "RFx Deadline" at bounding box center [548, 192] width 64 height 10
click at [230, 104] on h5 "My Offers" at bounding box center [220, 108] width 43 height 9
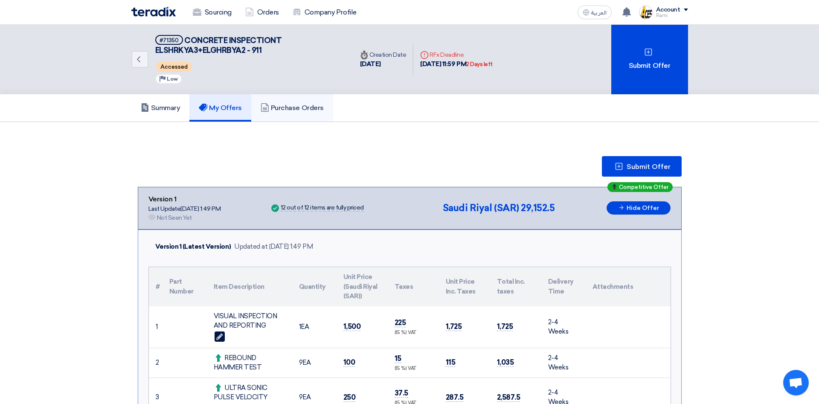
click at [294, 108] on h5 "Purchase Orders" at bounding box center [292, 108] width 63 height 9
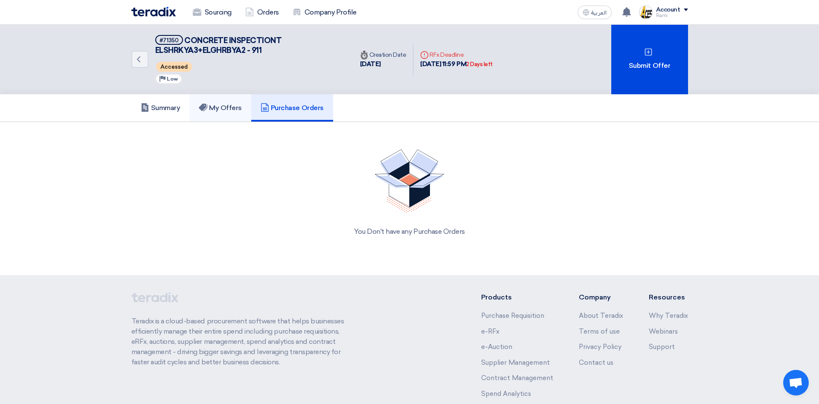
click at [223, 106] on h5 "My Offers" at bounding box center [220, 108] width 43 height 9
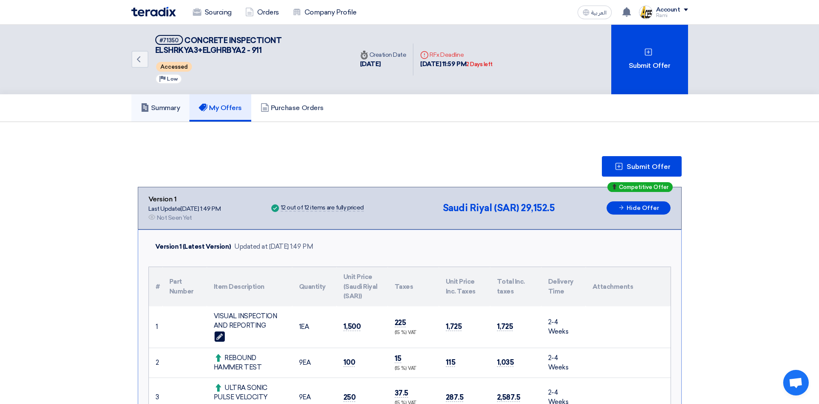
click at [174, 101] on link "Summary" at bounding box center [160, 107] width 58 height 27
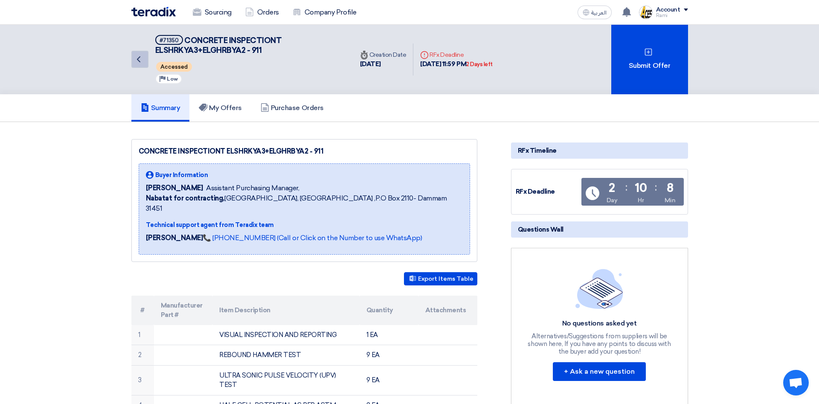
click at [134, 56] on icon "Back" at bounding box center [139, 59] width 10 height 10
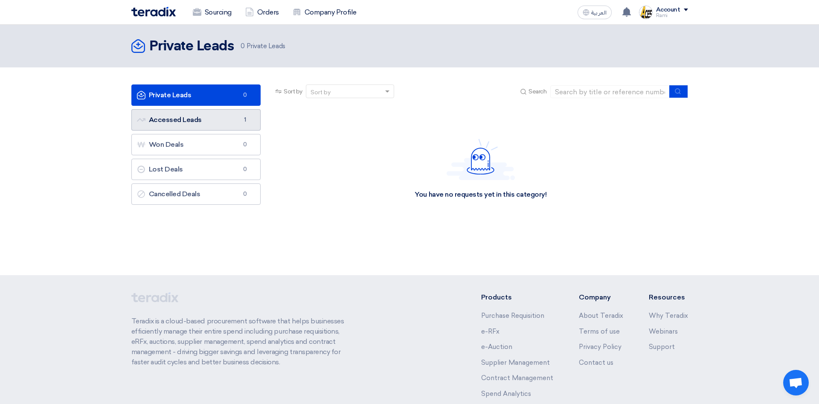
click at [184, 115] on link "Accessed Leads Accessed Leads 1" at bounding box center [196, 119] width 130 height 21
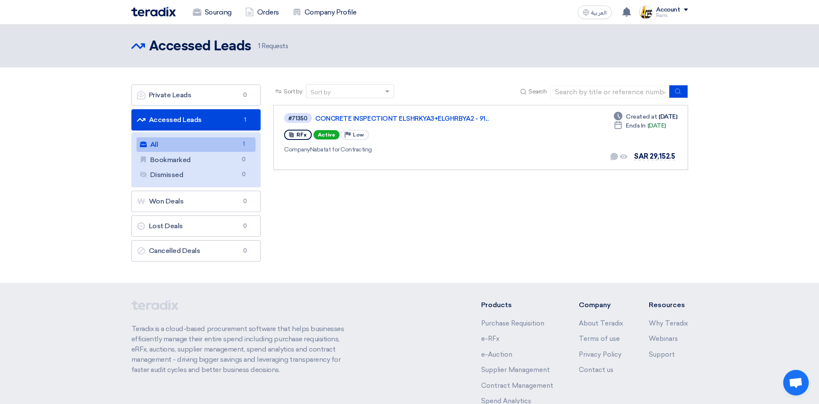
click at [164, 118] on link "Accessed Leads Accessed Leads 1" at bounding box center [196, 119] width 130 height 21
click at [378, 189] on div "Sort by Sort by Search Category Owner Type" at bounding box center [480, 175] width 427 height 181
click at [201, 121] on link "Accessed Leads Accessed Leads 1" at bounding box center [196, 119] width 130 height 21
click at [159, 145] on link "All All 1" at bounding box center [196, 144] width 119 height 15
click at [388, 90] on span at bounding box center [387, 91] width 4 height 2
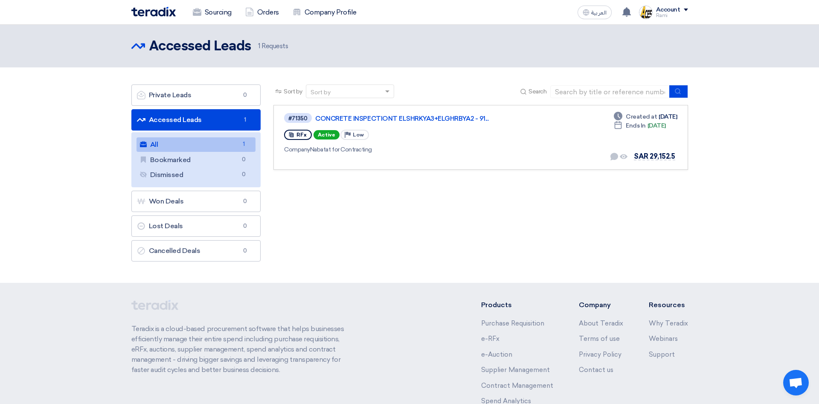
click at [456, 214] on div "Sort by Sort by Search Category Owner Type" at bounding box center [480, 175] width 427 height 181
click at [172, 11] on img at bounding box center [153, 12] width 44 height 10
